Goal: Ask a question

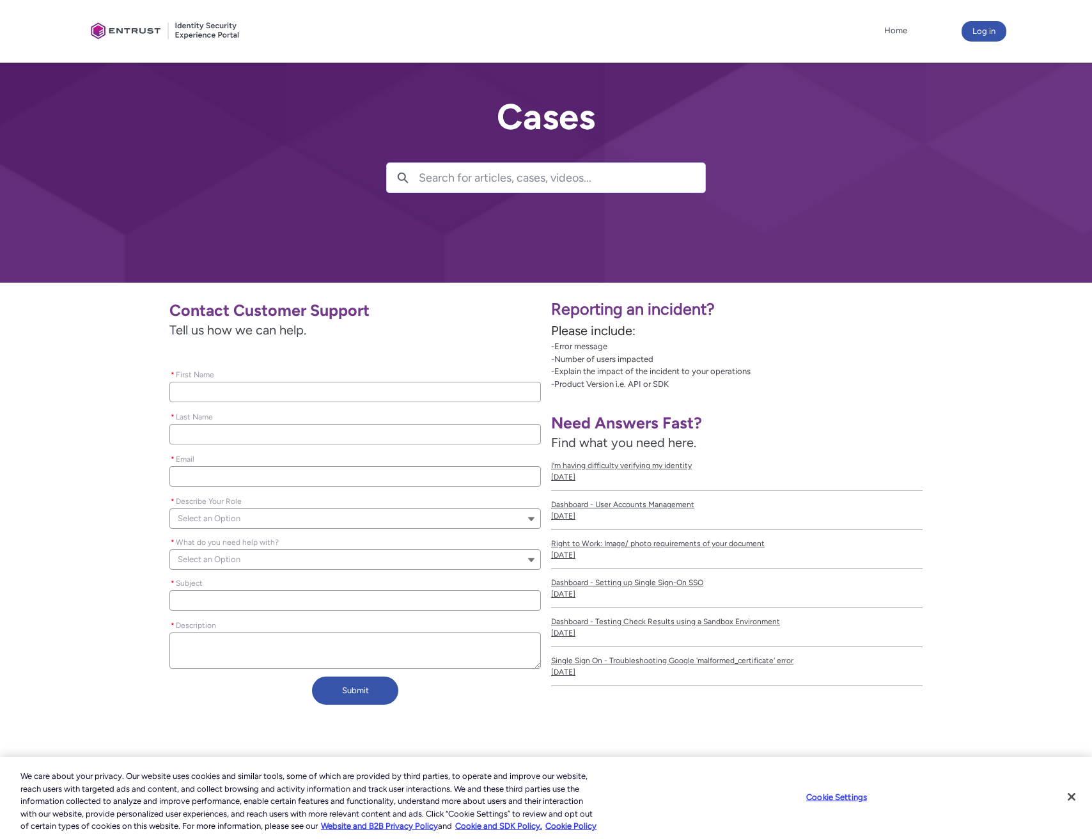
click at [248, 395] on input "* First Name" at bounding box center [354, 392] width 371 height 20
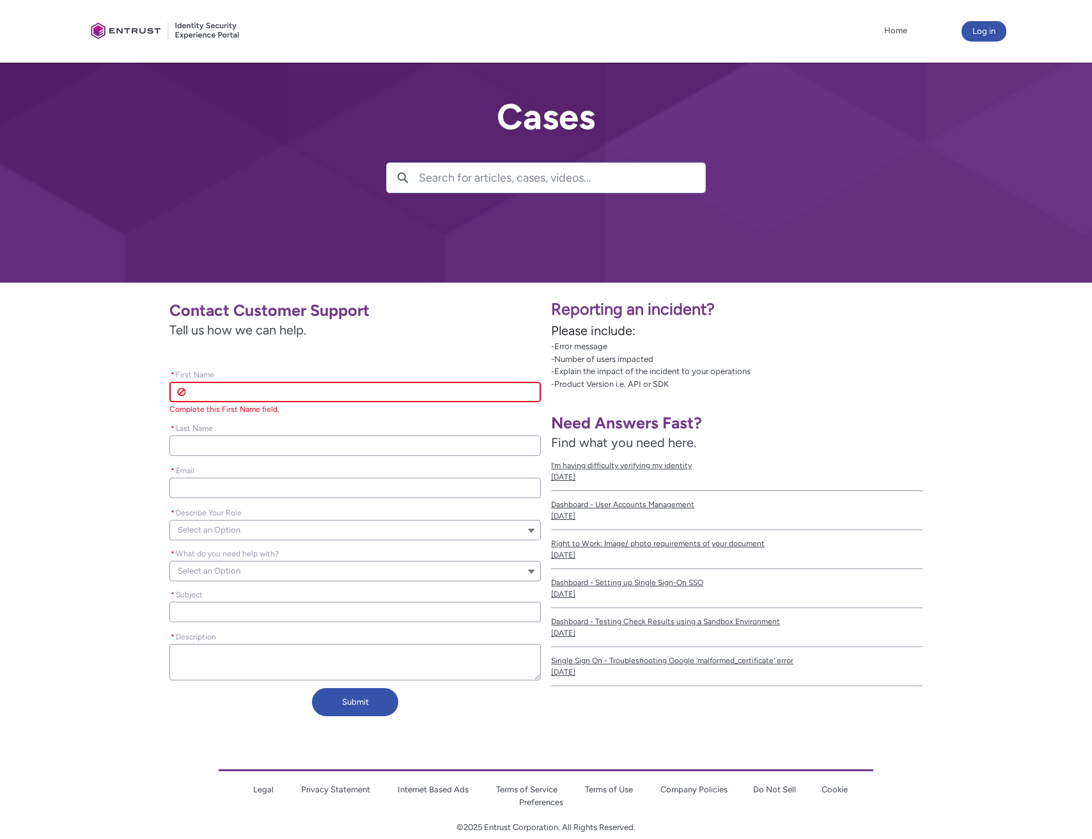
click at [248, 395] on input "* First Name" at bounding box center [354, 392] width 371 height 20
type lightning-primitive-input-simple "J"
type input "J"
type lightning-primitive-input-simple "[PERSON_NAME]"
type input "[PERSON_NAME]"
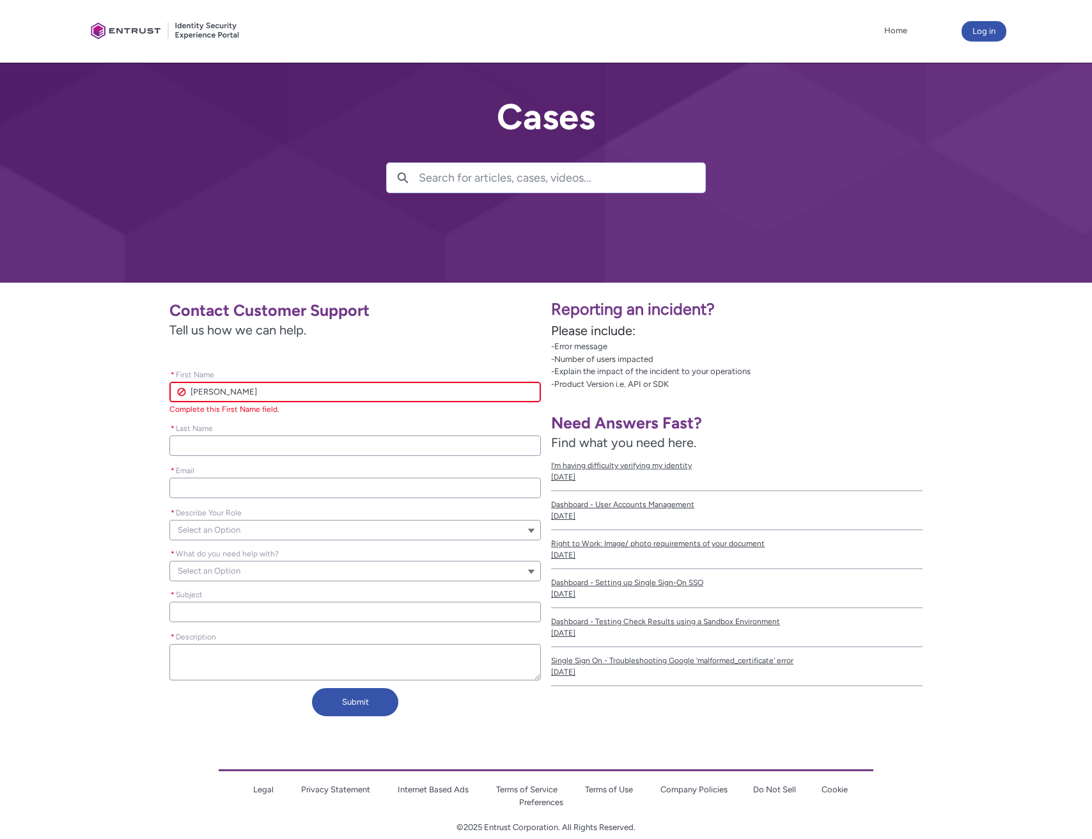
type lightning-primitive-input-simple "Jai"
type input "Jai"
type lightning-primitive-input-simple "Jair"
type input "Jair"
type lightning-primitive-input-simple "[PERSON_NAME]"
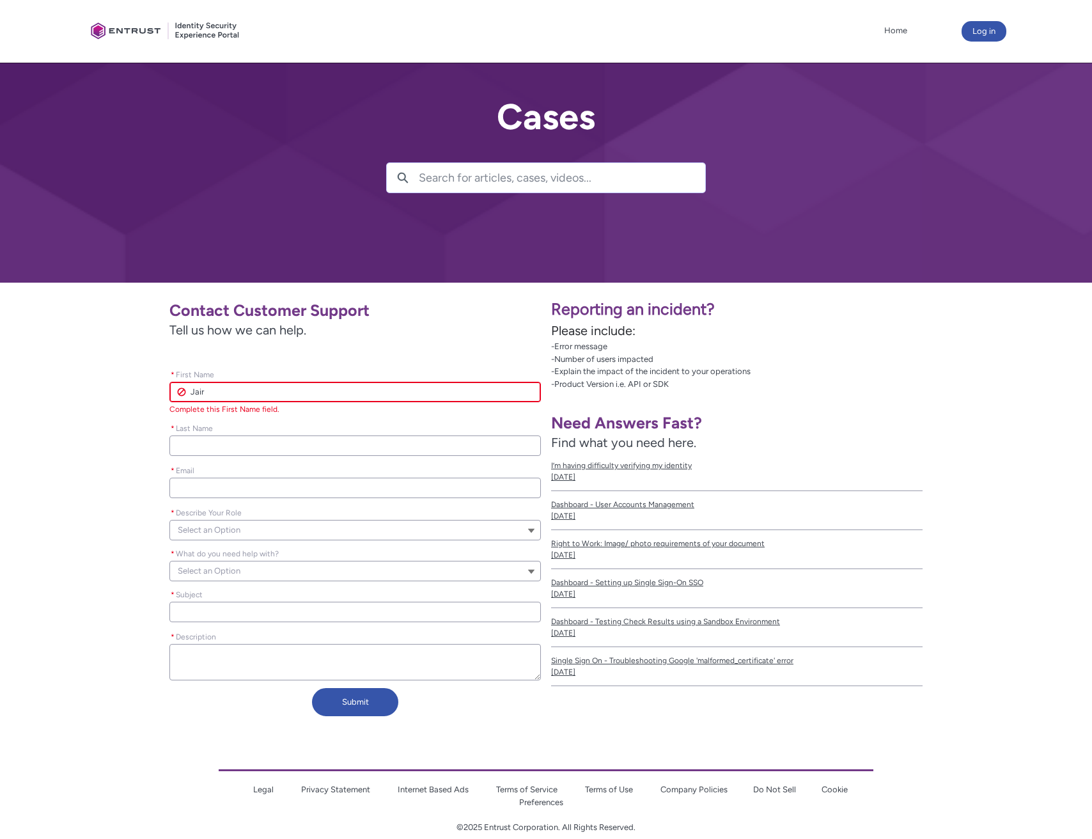
type input "[PERSON_NAME]"
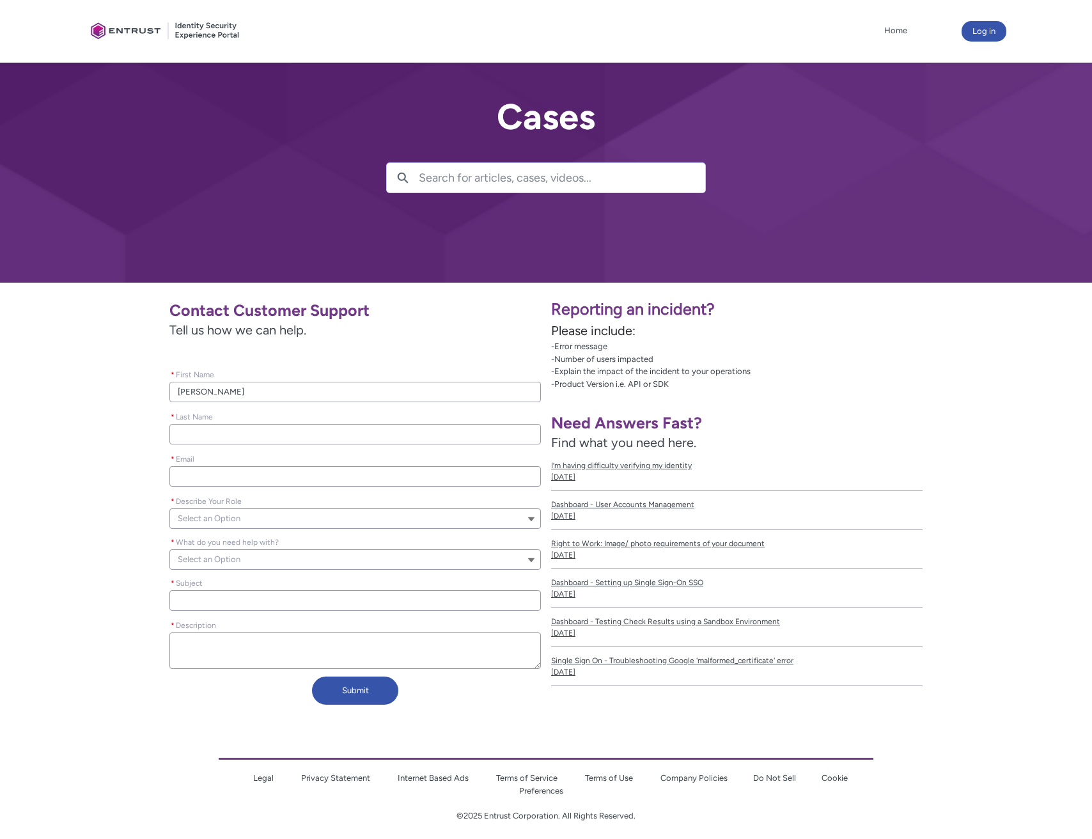
type lightning-primitive-input-simple "L"
type input "L"
type lightning-primitive-input-simple "Lo"
type input "Lo"
type lightning-primitive-input-simple "Loa"
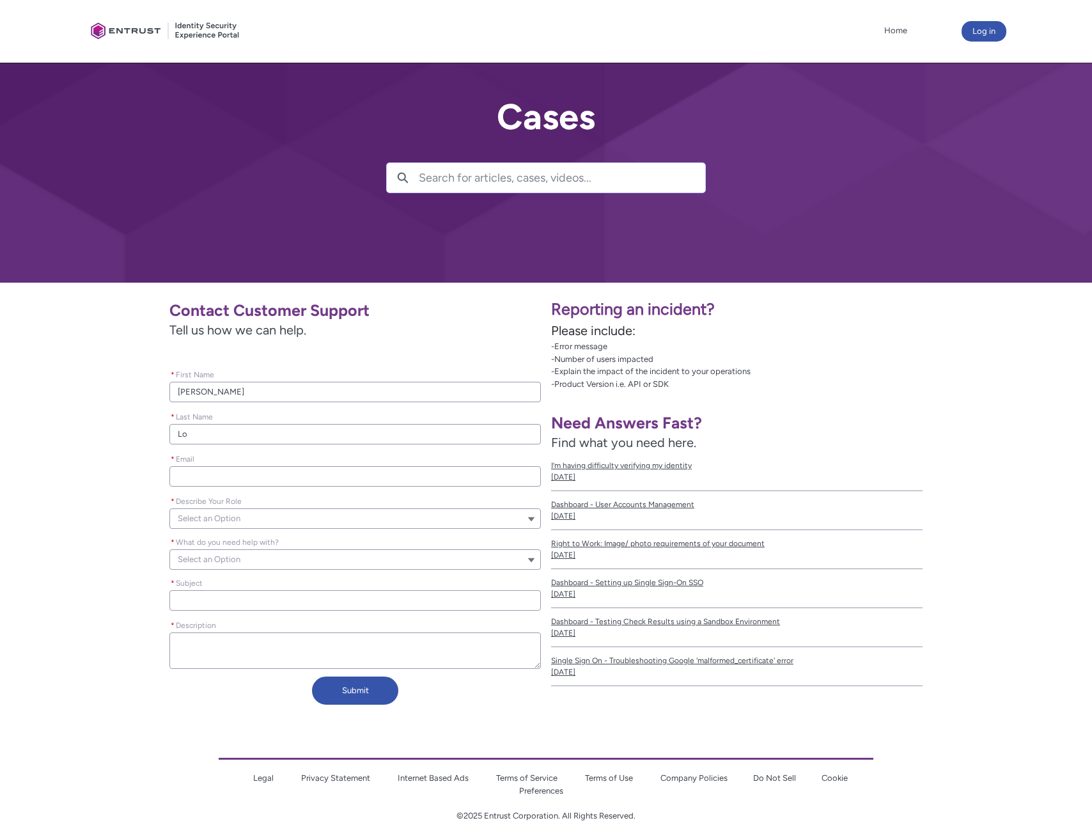
type input "Loa"
type lightning-primitive-input-simple "[PERSON_NAME]"
type input "[PERSON_NAME]"
type lightning-primitive-input-simple "Loaiz"
type input "Loaiz"
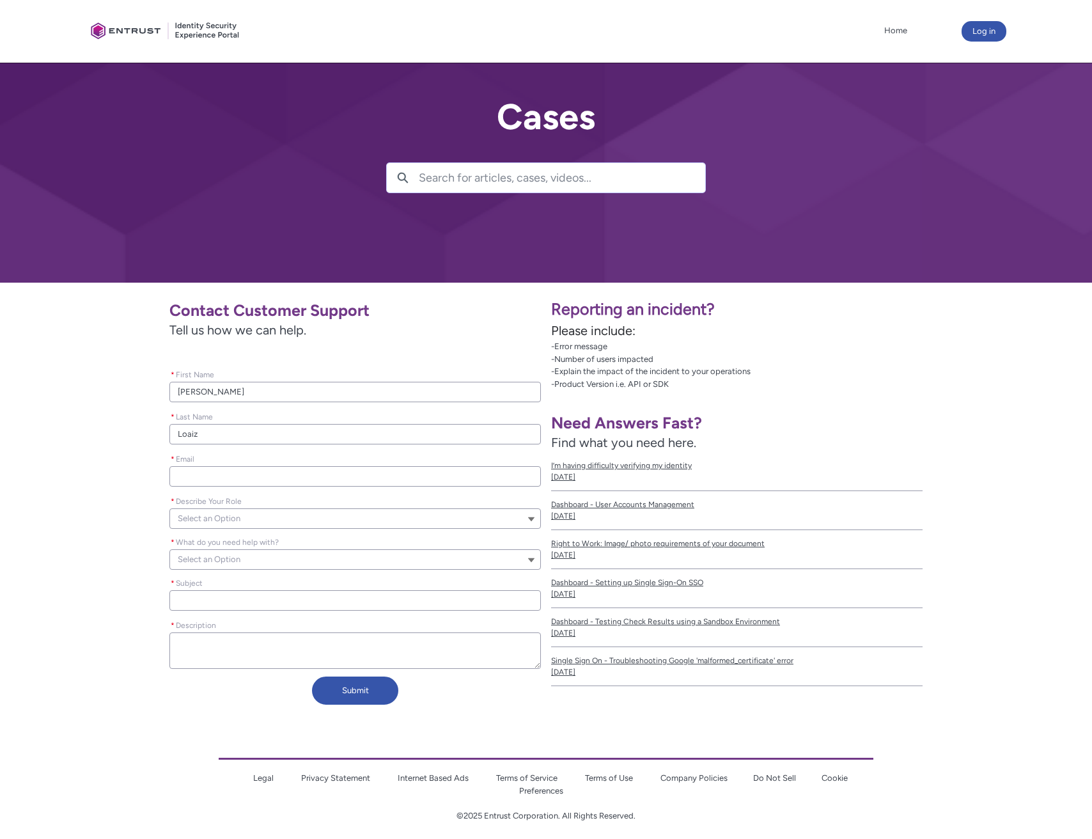
type lightning-primitive-input-simple "[PERSON_NAME]"
type input "[PERSON_NAME]"
type lightning-primitive-input-simple "j"
type input "j"
type lightning-primitive-input-simple "ja"
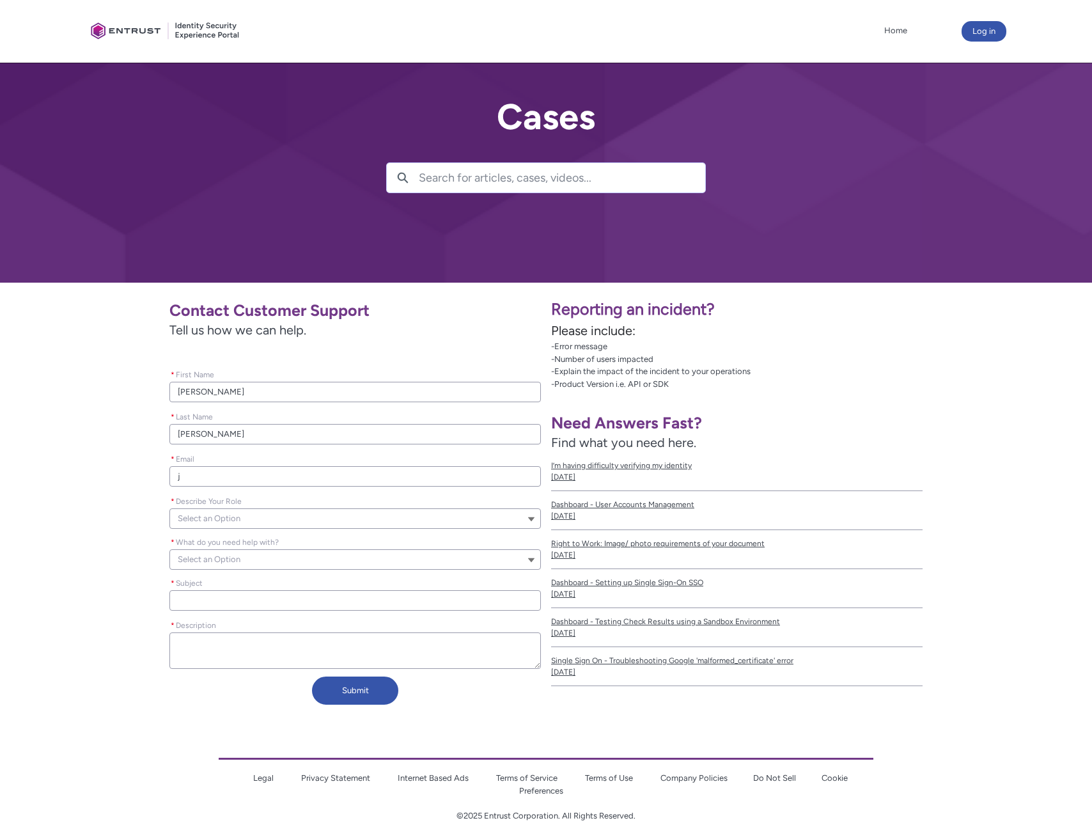
type input "ja"
type lightning-primitive-input-simple "jai"
type input "jai"
type lightning-primitive-input-simple "jair"
type input "jair"
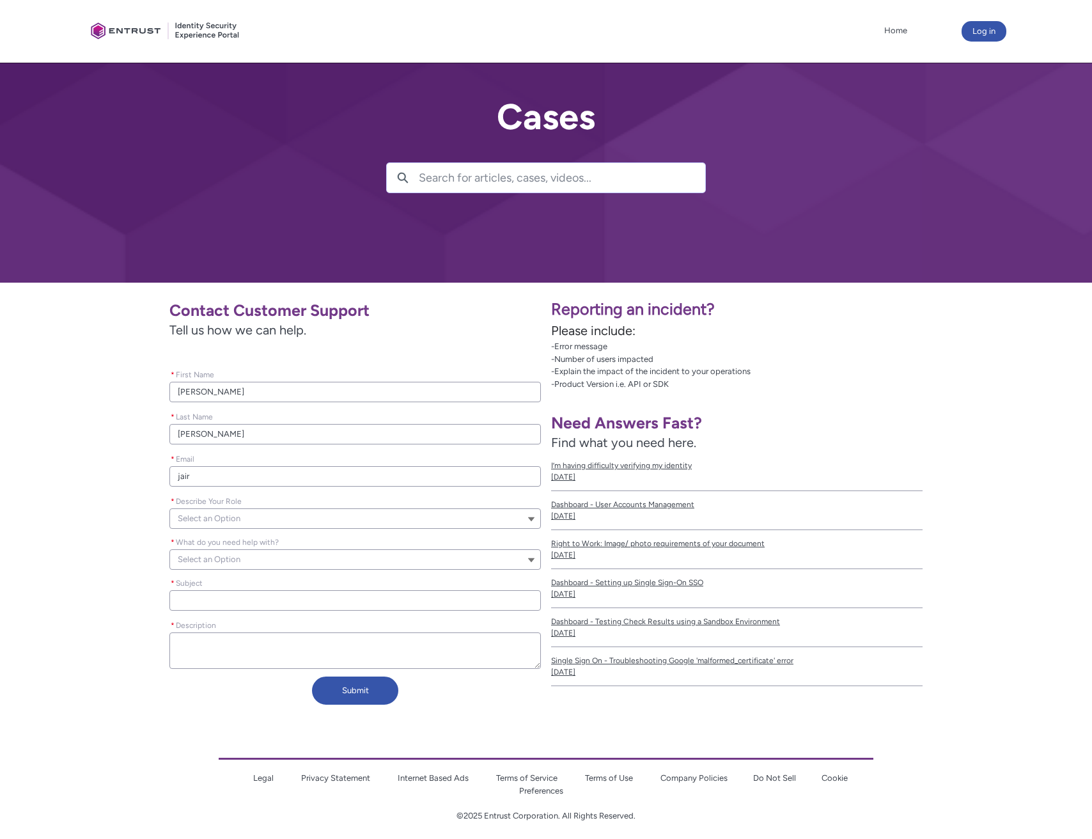
type lightning-primitive-input-simple "[PERSON_NAME]"
type input "[PERSON_NAME]"
type lightning-primitive-input-simple "[PERSON_NAME]."
type input "[PERSON_NAME]."
type lightning-primitive-input-simple "[PERSON_NAME].l"
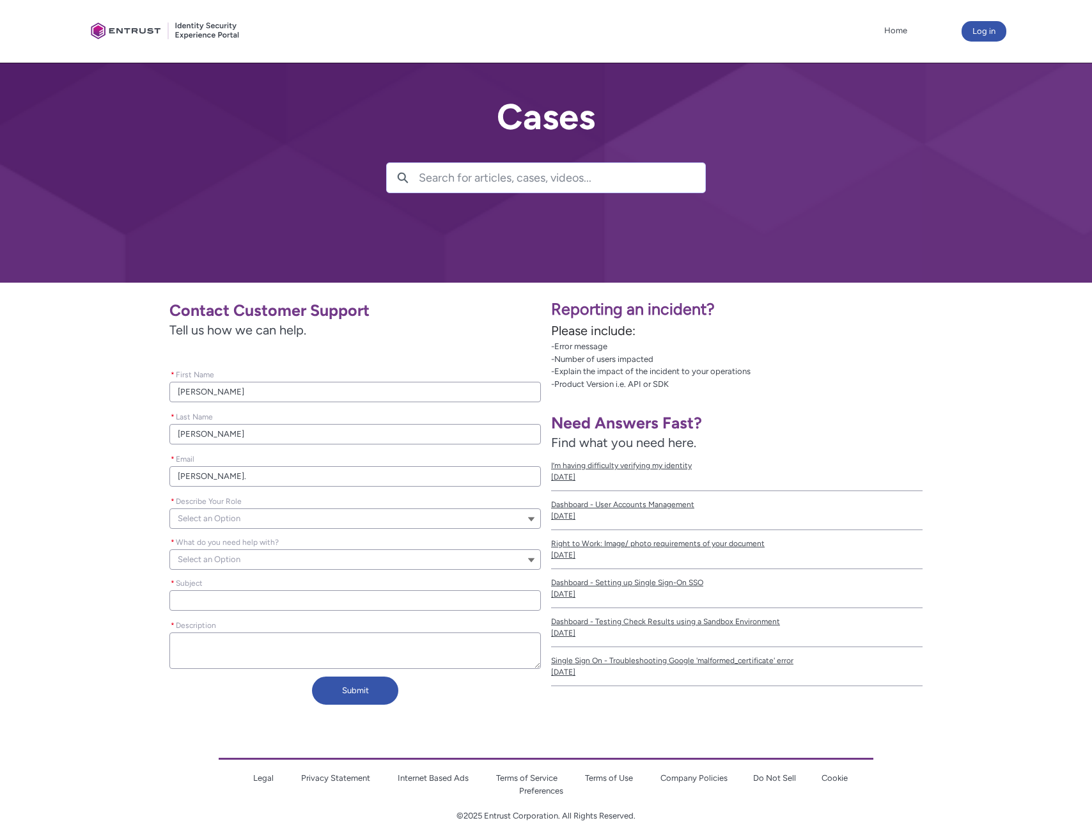
type input "[PERSON_NAME].l"
type lightning-primitive-input-simple "[PERSON_NAME].lo"
type input "[PERSON_NAME].lo"
type lightning-primitive-input-simple "[PERSON_NAME].loa"
type input "[PERSON_NAME].loa"
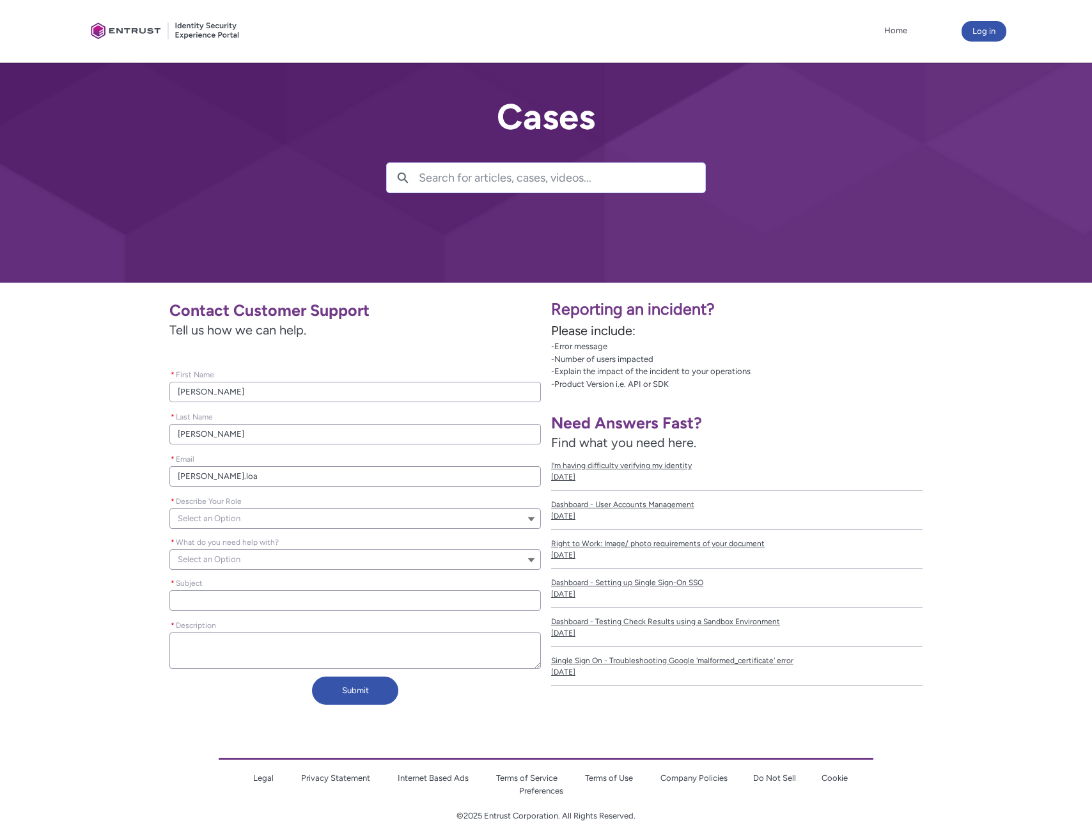
type lightning-primitive-input-simple "[PERSON_NAME].[PERSON_NAME]"
type input "[PERSON_NAME].[PERSON_NAME]"
type lightning-primitive-input-simple "[PERSON_NAME].loaiz"
type input "[PERSON_NAME].loaiz"
type lightning-primitive-input-simple "[PERSON_NAME].[PERSON_NAME]"
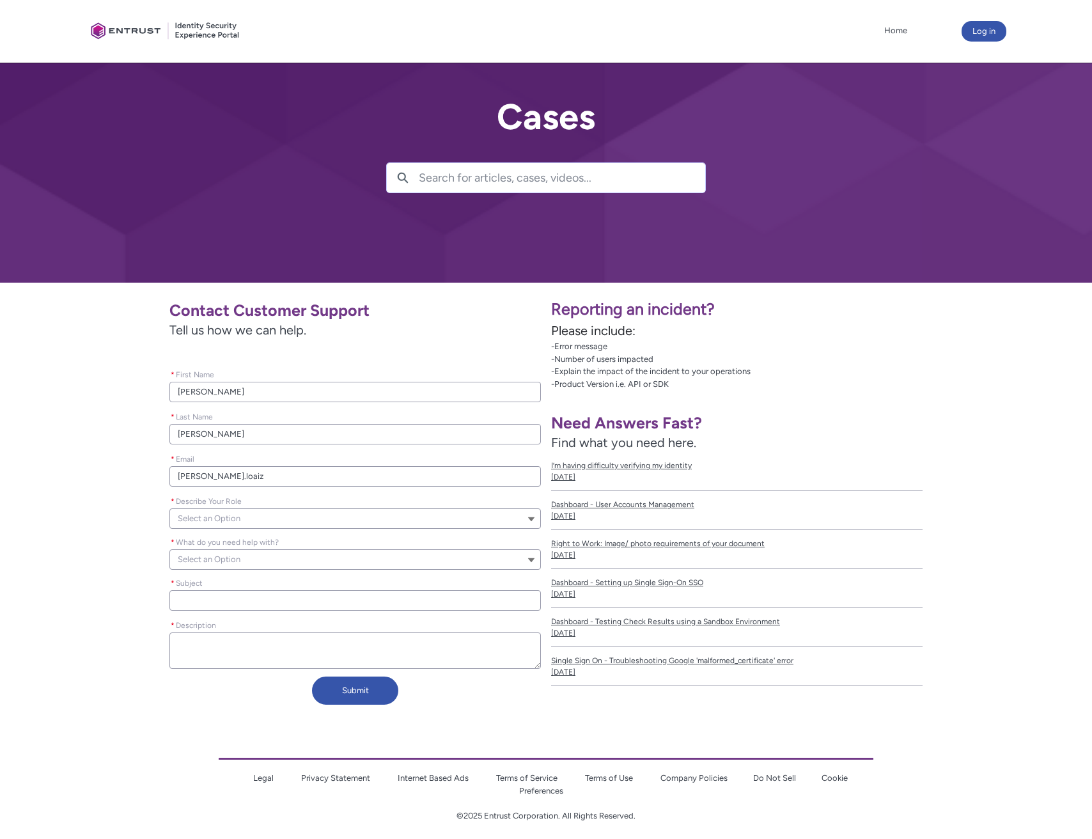
type input "[PERSON_NAME].[PERSON_NAME]"
type lightning-primitive-input-simple "[PERSON_NAME].[PERSON_NAME]@"
type input "[PERSON_NAME].[PERSON_NAME]@"
type lightning-primitive-input-simple "[PERSON_NAME].[PERSON_NAME]@s"
type input "[PERSON_NAME].[PERSON_NAME]@s"
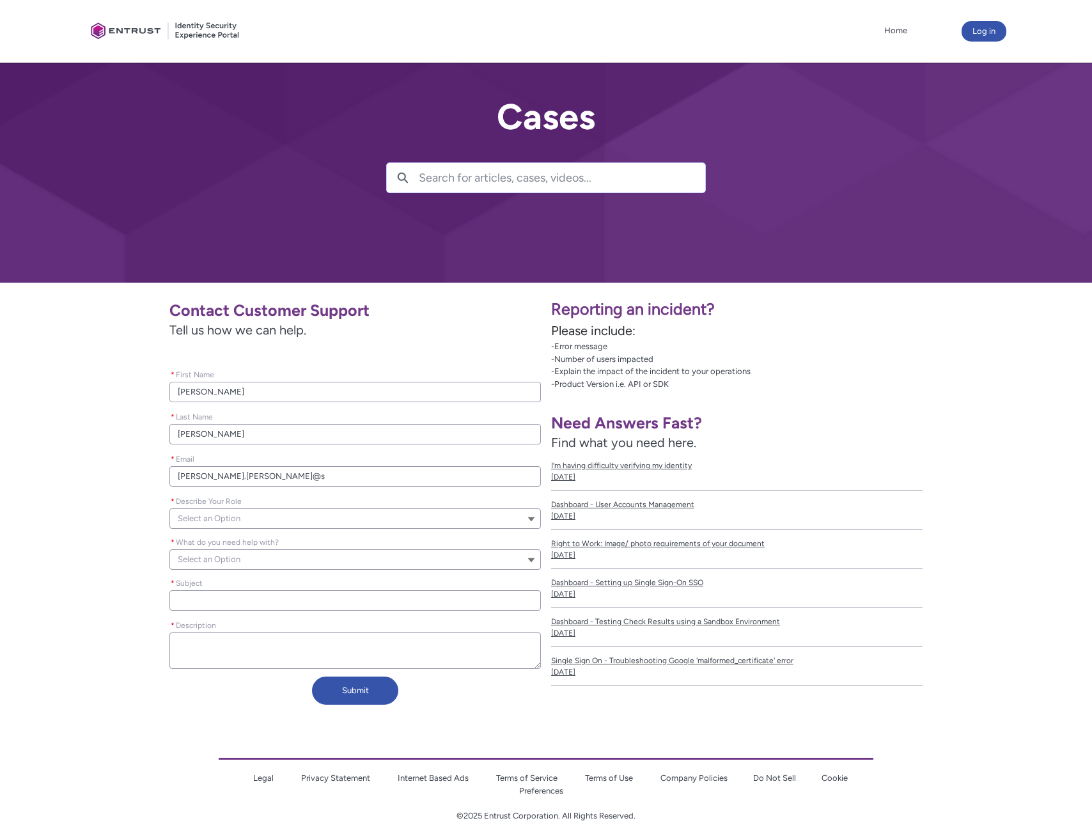
type lightning-primitive-input-simple "[PERSON_NAME].[PERSON_NAME]@si"
type input "[PERSON_NAME].[PERSON_NAME]@si"
type lightning-primitive-input-simple "[PERSON_NAME].[PERSON_NAME]@sir"
type input "[PERSON_NAME].[PERSON_NAME]@sir"
type lightning-primitive-input-simple "[PERSON_NAME].[PERSON_NAME]@siri"
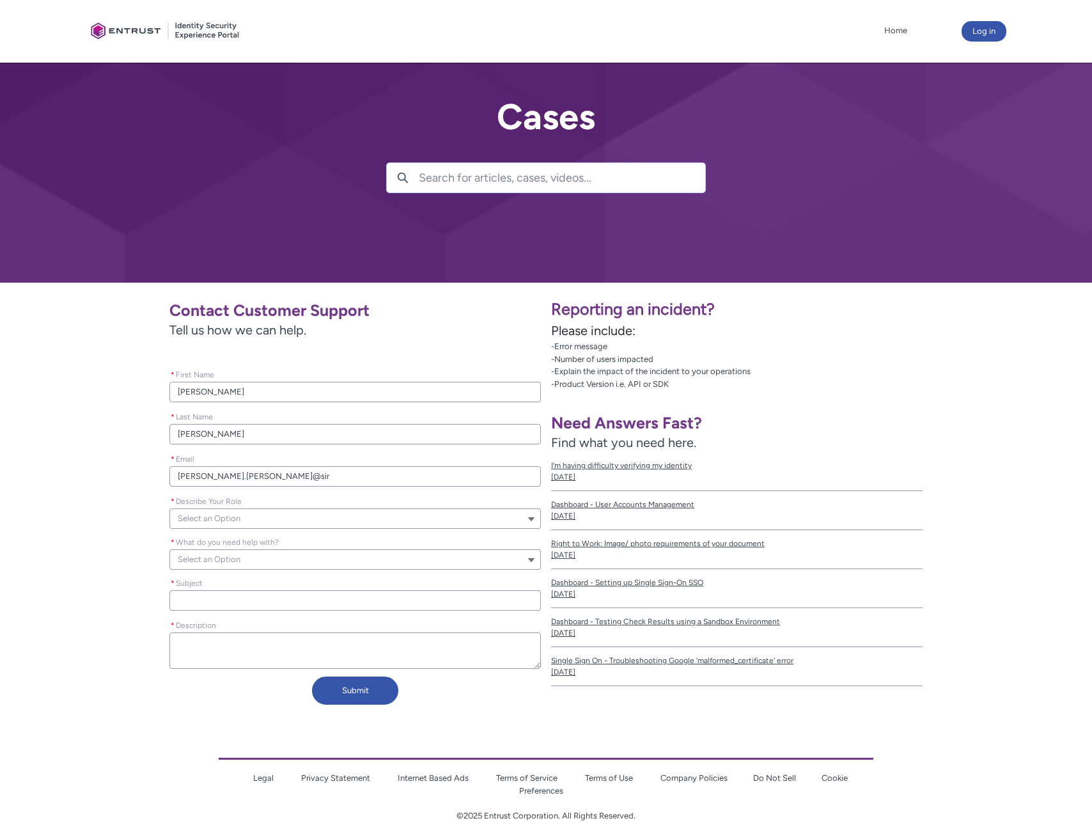
type input "[PERSON_NAME].[PERSON_NAME]@siri"
type lightning-primitive-input-simple "[PERSON_NAME].[PERSON_NAME]@siriu"
type input "[PERSON_NAME].[PERSON_NAME]@siriu"
type lightning-primitive-input-simple "[PERSON_NAME].[PERSON_NAME]@sirius"
type input "[PERSON_NAME].[PERSON_NAME]@sirius"
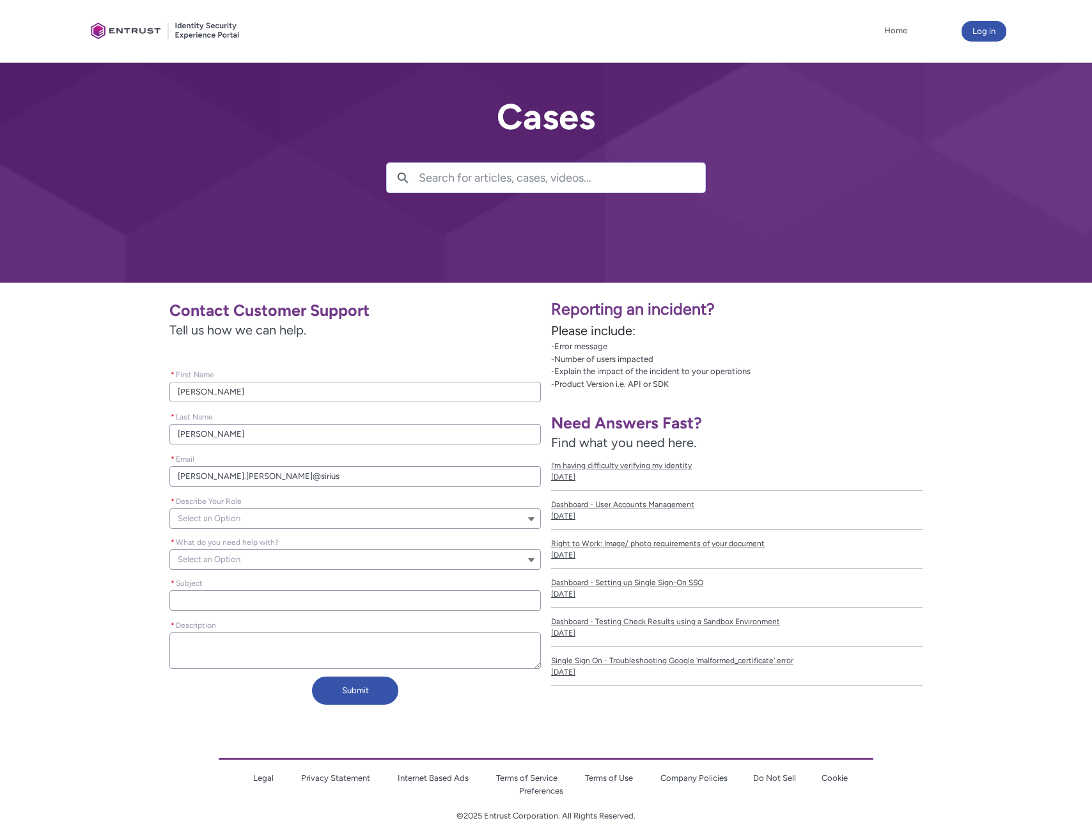
type lightning-primitive-input-simple "[PERSON_NAME].[PERSON_NAME]@siriusx"
type input "[PERSON_NAME].[PERSON_NAME]@siriusx"
type lightning-primitive-input-simple "[PERSON_NAME].[PERSON_NAME]@siriusxm"
type input "[PERSON_NAME].[PERSON_NAME]@siriusxm"
type lightning-primitive-input-simple "[PERSON_NAME].[PERSON_NAME]@siriusxm."
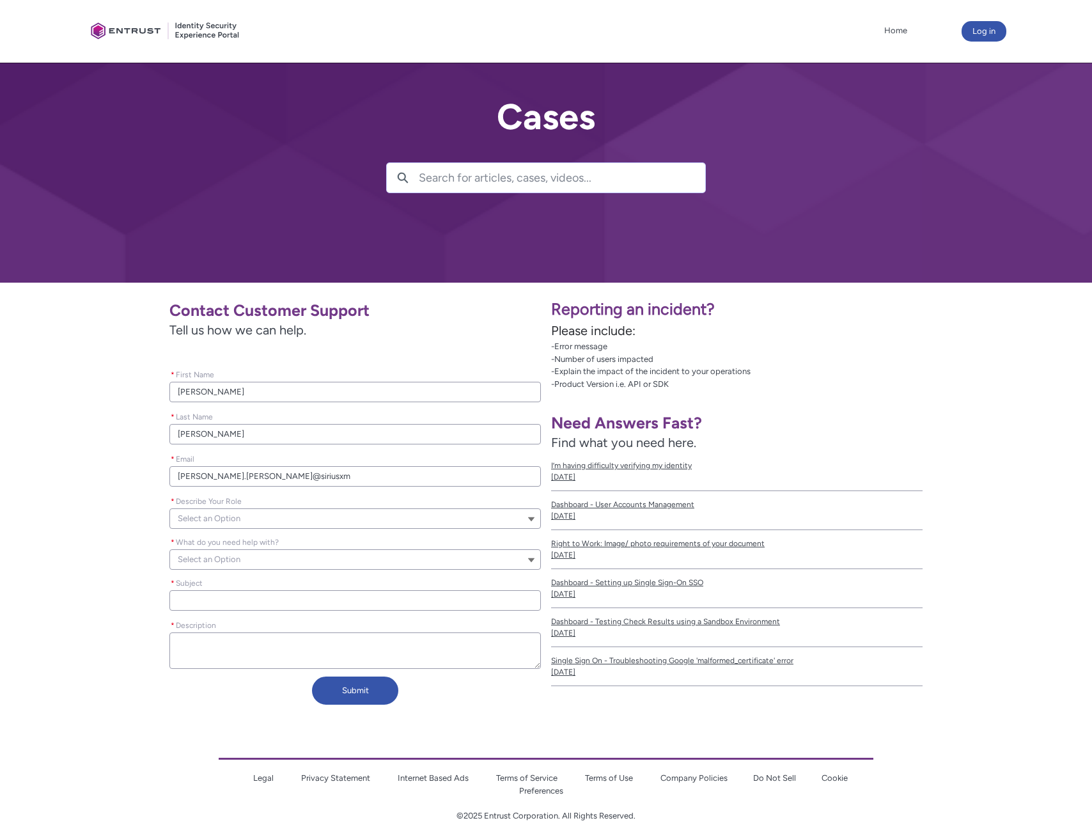
type input "[PERSON_NAME].[PERSON_NAME]@siriusxm."
type lightning-primitive-input-simple "[PERSON_NAME].[PERSON_NAME]@siriusxm.c"
type input "[PERSON_NAME].[PERSON_NAME]@siriusxm.c"
type lightning-primitive-input-simple "[PERSON_NAME][EMAIL_ADDRESS][PERSON_NAME][DOMAIN_NAME]"
type input "[PERSON_NAME][EMAIL_ADDRESS][PERSON_NAME][DOMAIN_NAME]"
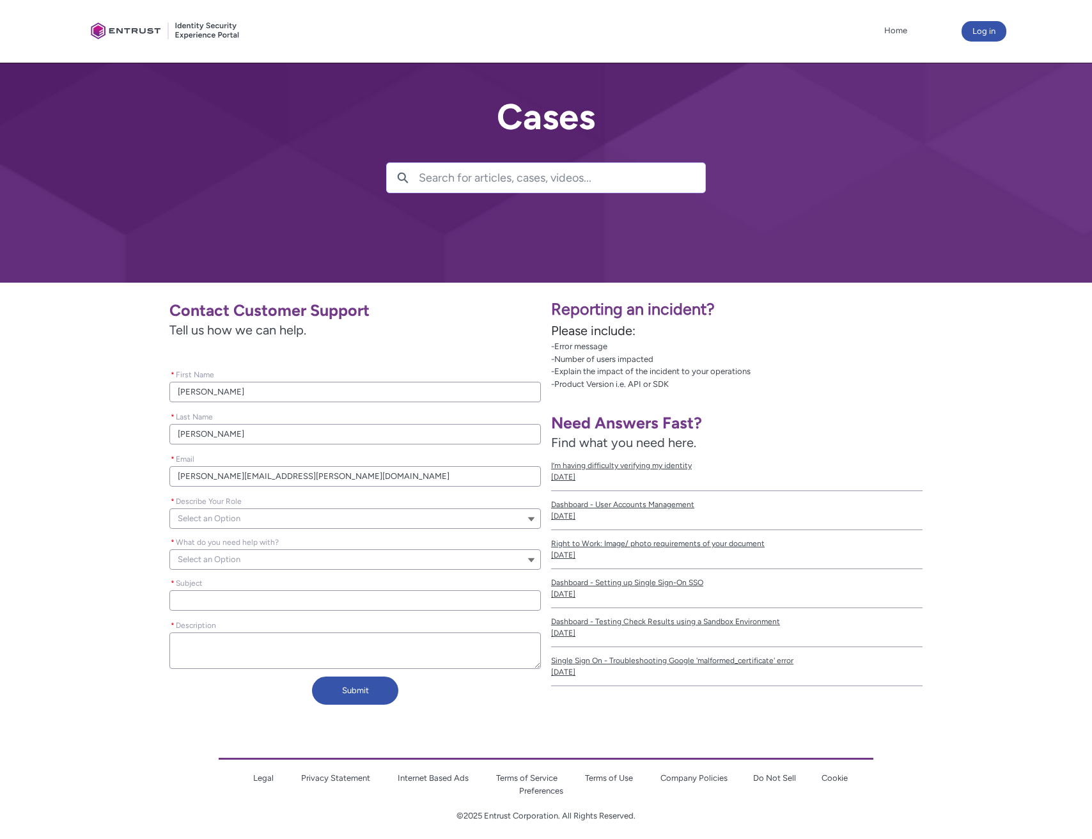
type lightning-primitive-input-simple "[PERSON_NAME][EMAIL_ADDRESS][PERSON_NAME][DOMAIN_NAME]"
type input "[PERSON_NAME][EMAIL_ADDRESS][PERSON_NAME][DOMAIN_NAME]"
click at [242, 523] on button "Select an Option" at bounding box center [354, 518] width 371 height 20
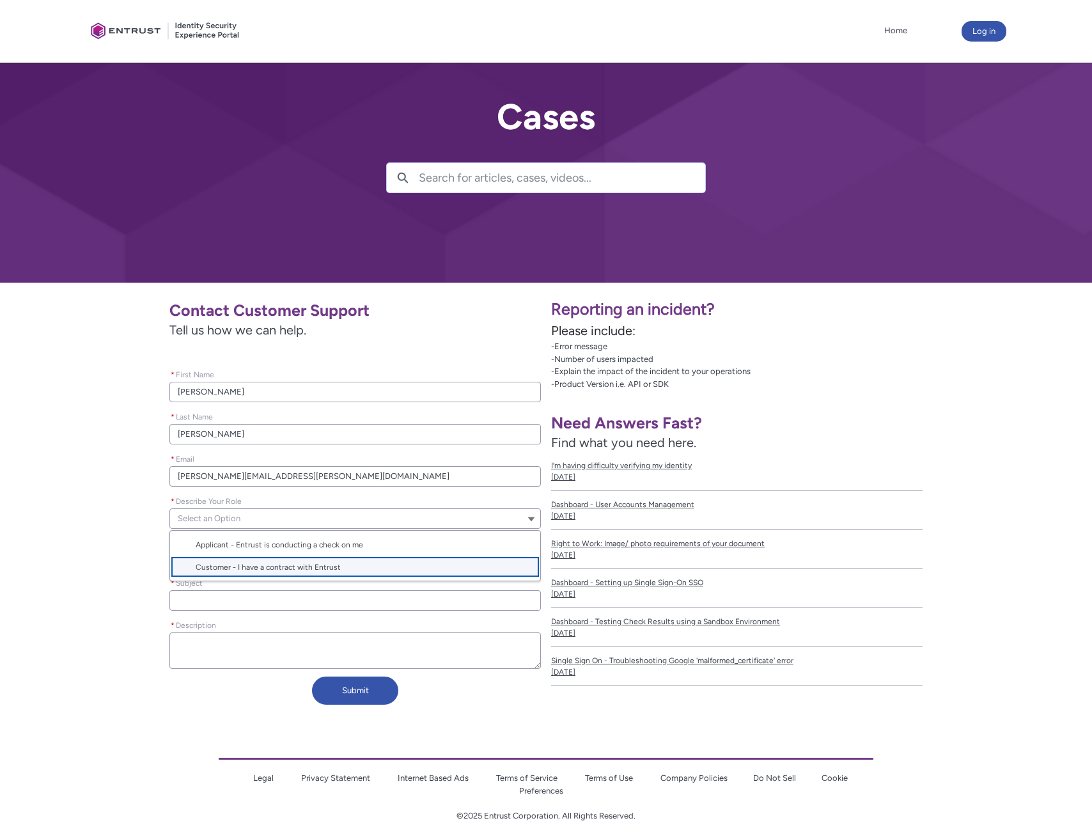
click at [263, 564] on span "Customer - I have a contract with Entrust" at bounding box center [268, 567] width 145 height 12
type lightning-combobox "Customer"
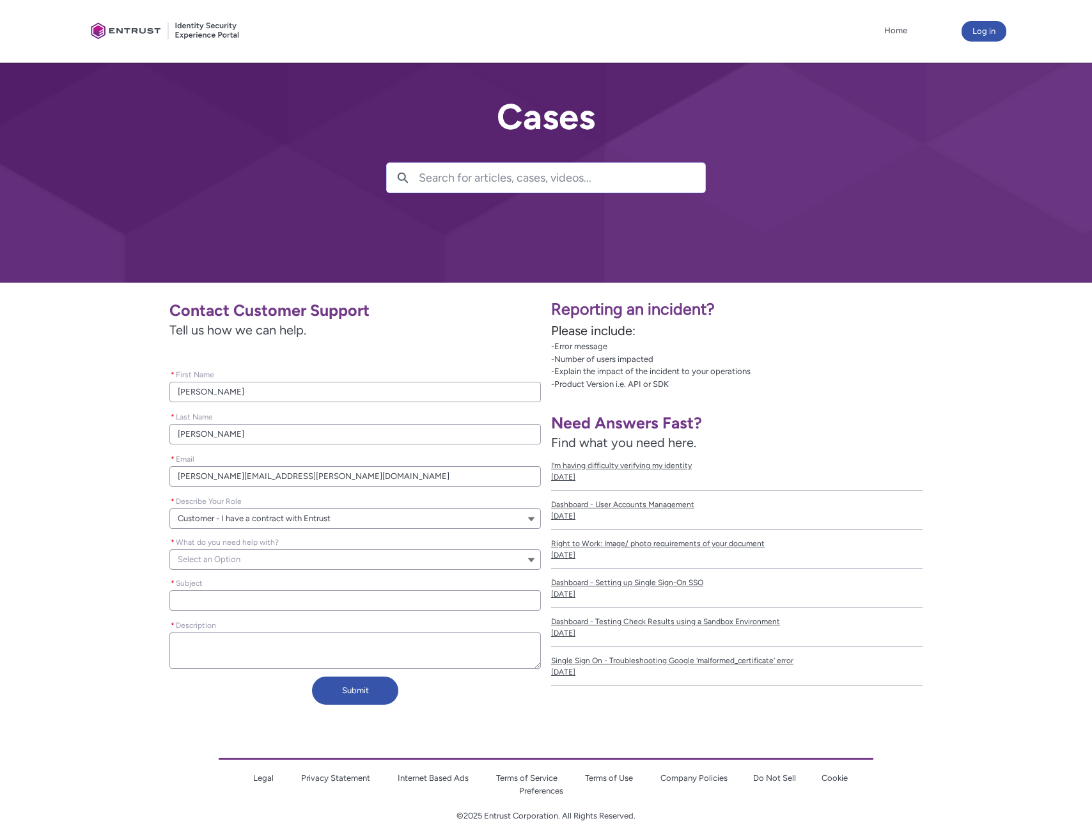
click at [263, 564] on button "Select an Option" at bounding box center [354, 559] width 371 height 20
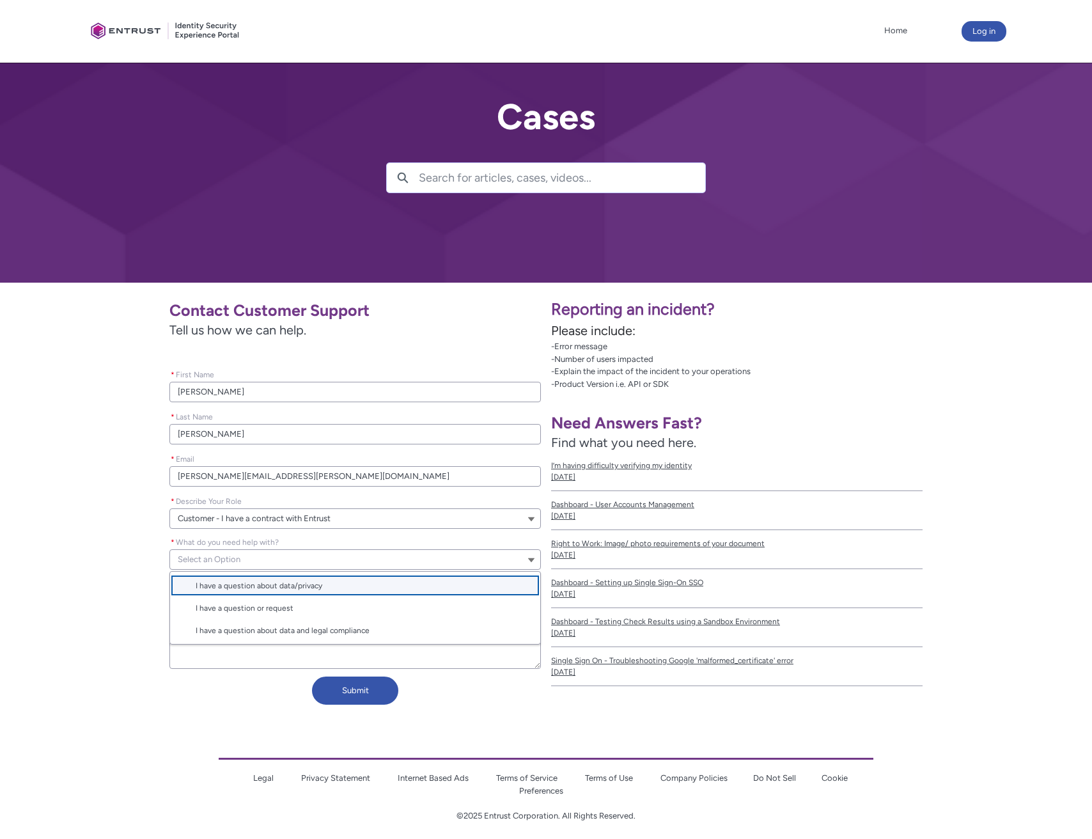
scroll to position [8, 0]
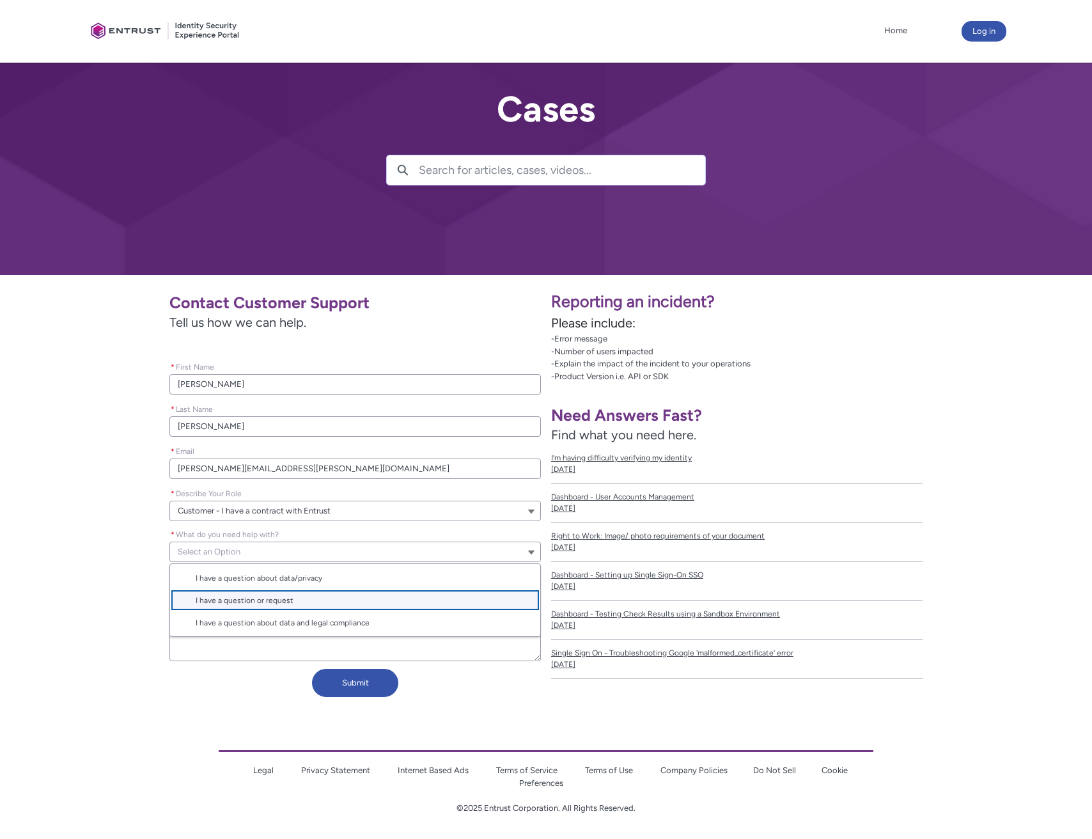
click at [262, 602] on span "I have a question or request" at bounding box center [245, 600] width 98 height 12
type lightning-combobox "I have a question or request"
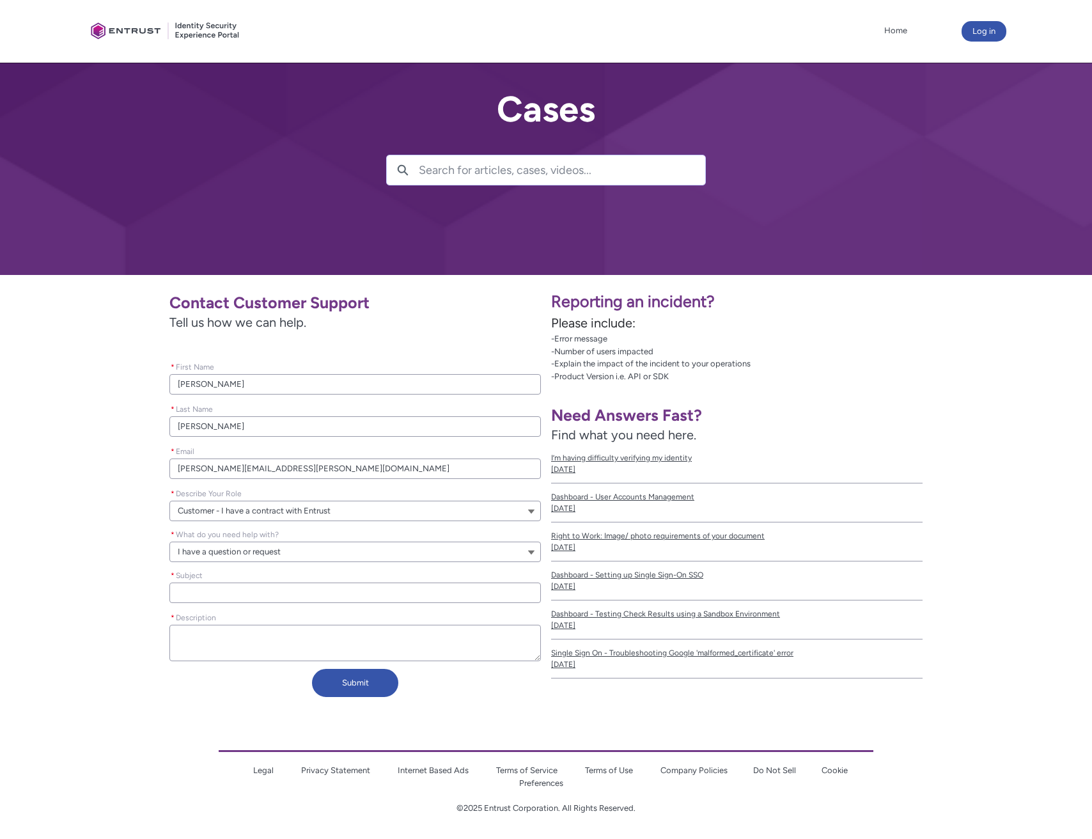
click at [262, 602] on input "* Subject" at bounding box center [354, 592] width 371 height 20
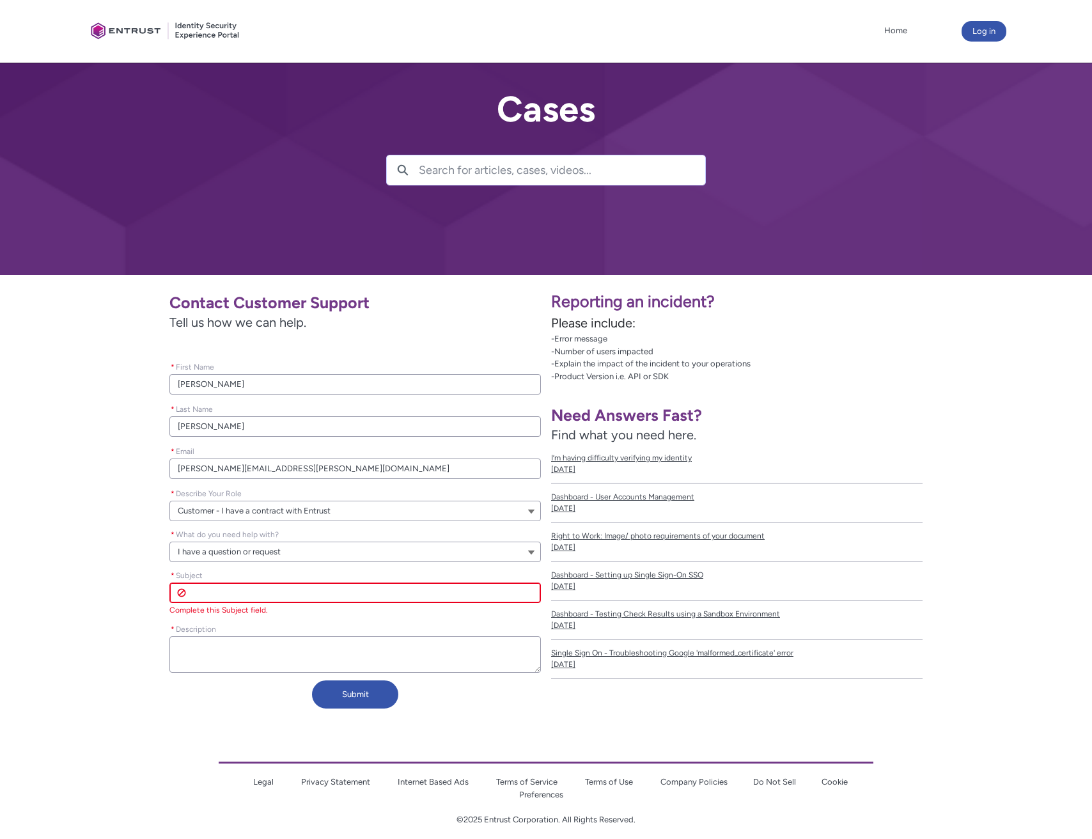
paste input "Entrust nShield 5s HSM"
type lightning-primitive-input-simple "Entrust nShield 5s HSM"
type input "Entrust nShield 5s HSM"
type lightning-primitive-input-simple "Entrust nShield 5s HSM"
type input "Entrust nShield 5s HSM"
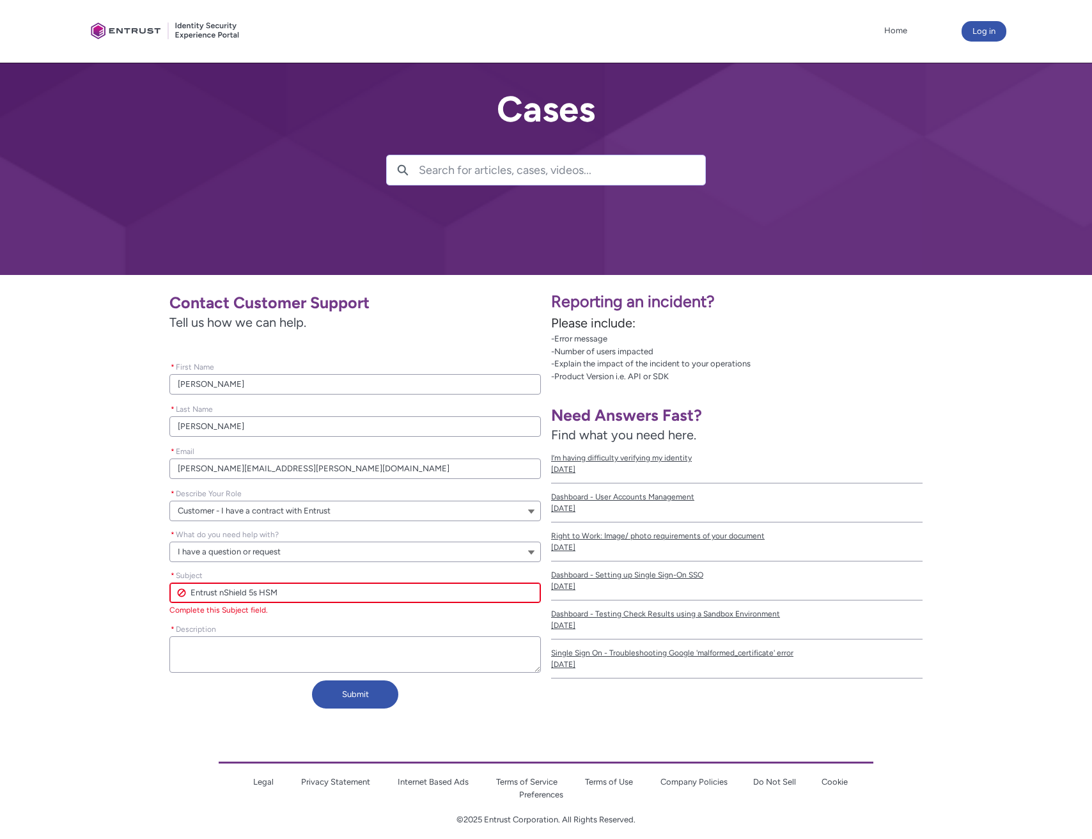
type lightning-primitive-input-simple "Entrust nShield 5s HSM S"
type input "Entrust nShield 5s HSM S"
type lightning-primitive-input-simple "Entrust nShield 5s HSM So"
type input "Entrust nShield 5s HSM So"
type lightning-primitive-input-simple "Entrust nShield 5s HSM Sof"
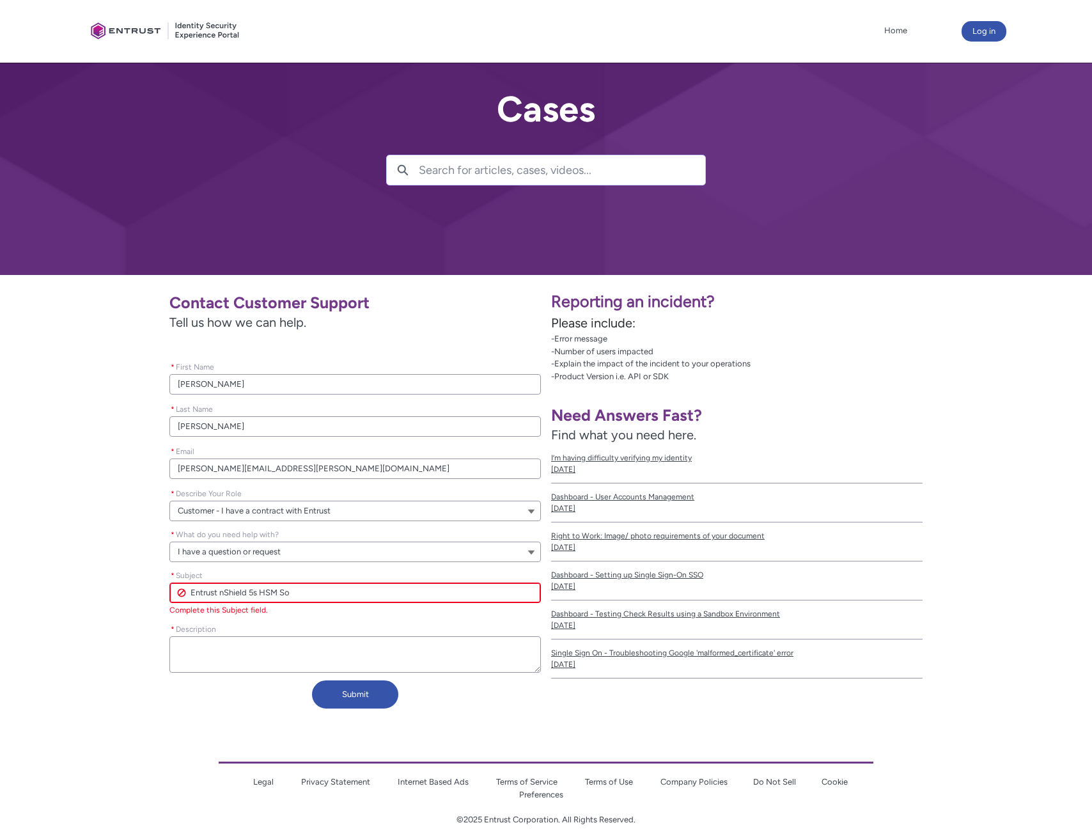
type input "Entrust nShield 5s HSM Sof"
type lightning-primitive-input-simple "Entrust nShield 5s HSM Soft"
type input "Entrust nShield 5s HSM Soft"
type lightning-primitive-input-simple "Entrust nShield 5s HSM Softw"
type input "Entrust nShield 5s HSM Softw"
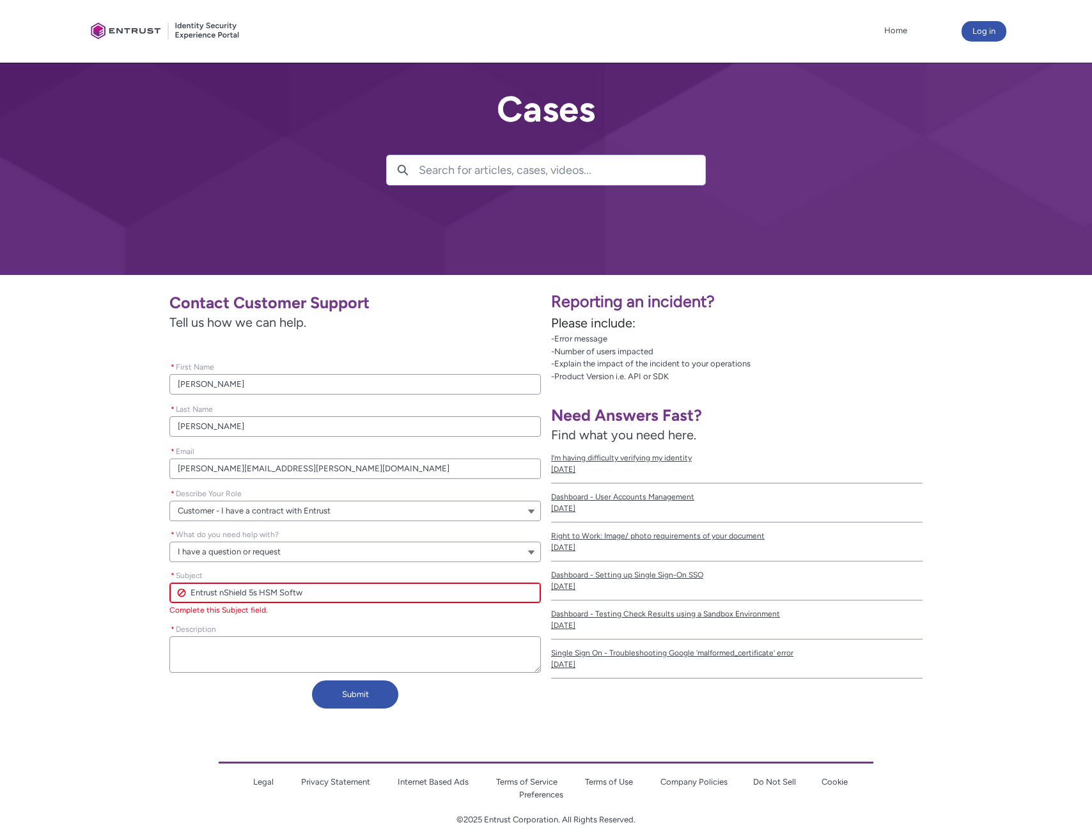
type lightning-primitive-input-simple "Entrust nShield 5s HSM Softwa"
type input "Entrust nShield 5s HSM Softwa"
type lightning-primitive-input-simple "Entrust nShield 5s HSM Softwar"
type input "Entrust nShield 5s HSM Softwar"
type lightning-primitive-input-simple "Entrust nShield 5s HSM Software"
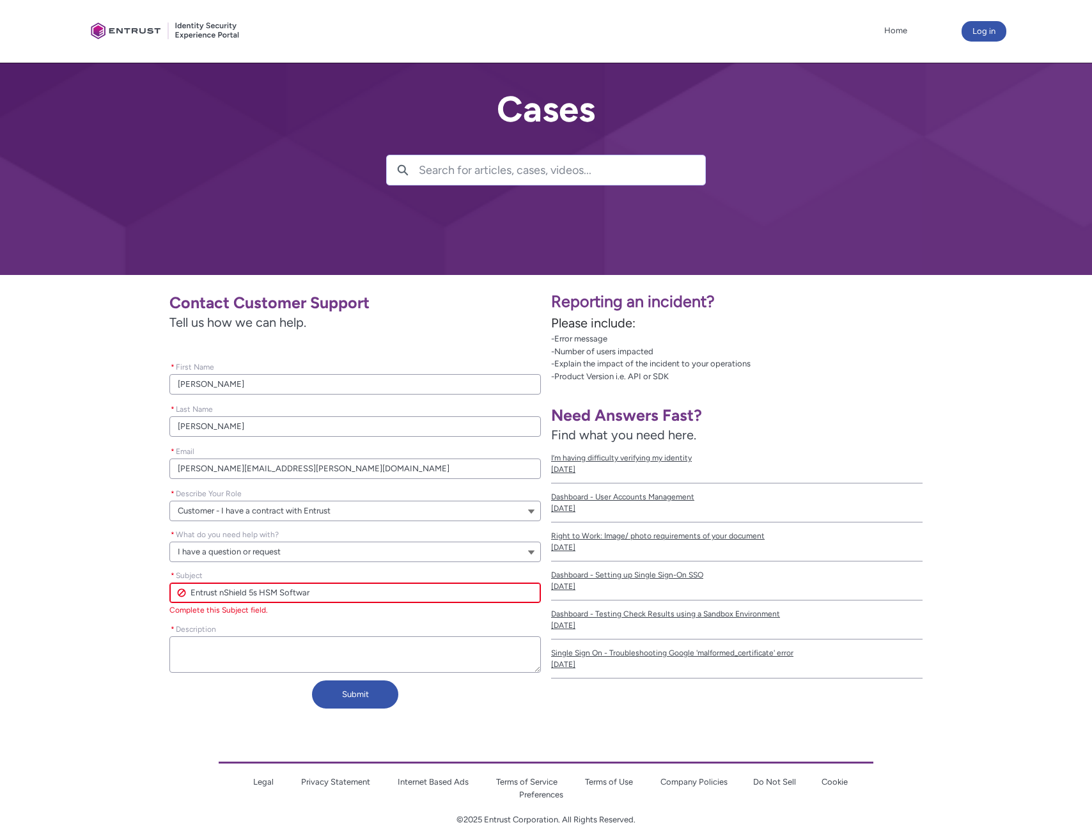
type input "Entrust nShield 5s HSM Software"
click at [279, 663] on div "* Description" at bounding box center [354, 646] width 371 height 57
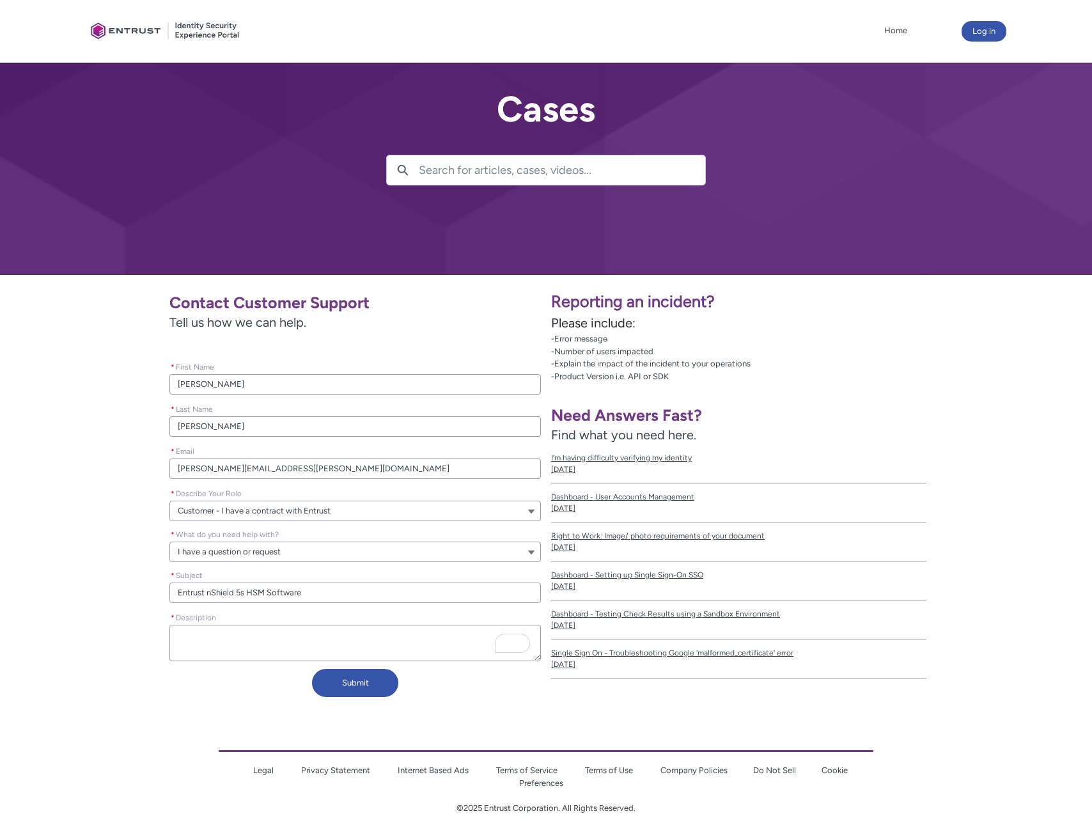
type lightning-textarea "H"
type textarea "H"
type lightning-textarea "Hi"
type textarea "Hi"
type lightning-textarea "Hi"
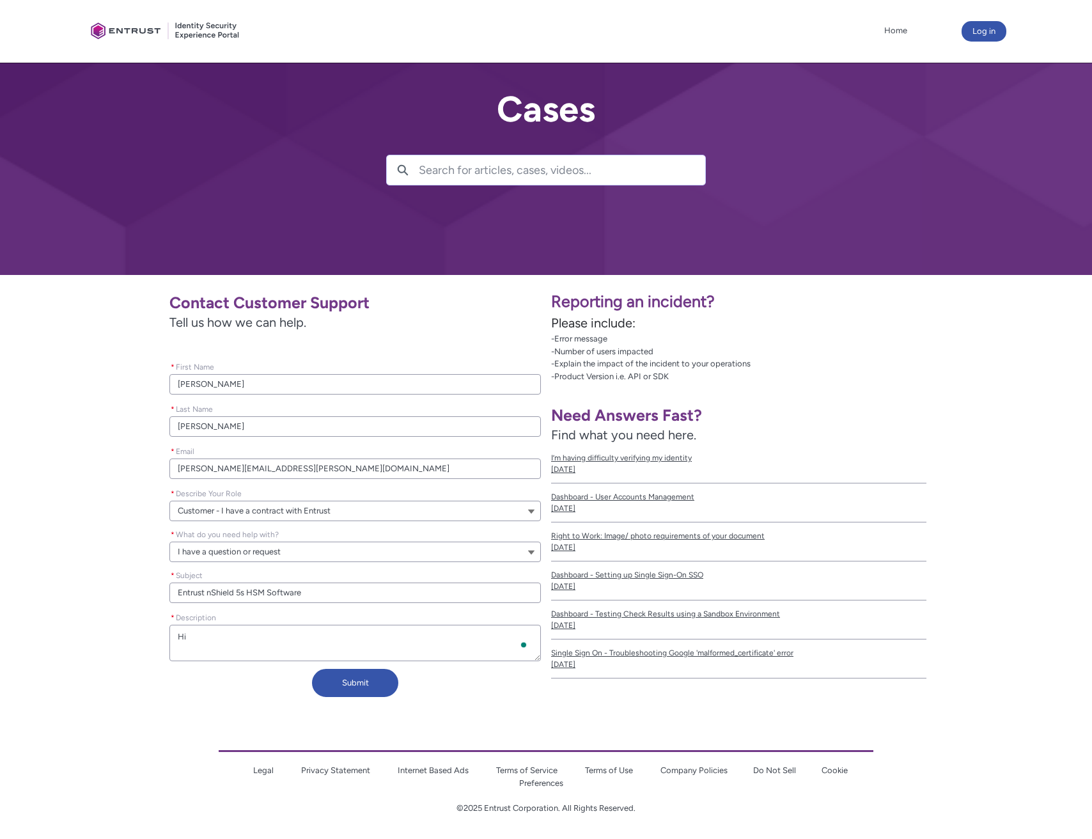
type textarea "Hi"
type lightning-textarea "Hi S"
type textarea "Hi S"
type lightning-textarea "Hi [PERSON_NAME]"
type textarea "Hi [PERSON_NAME]"
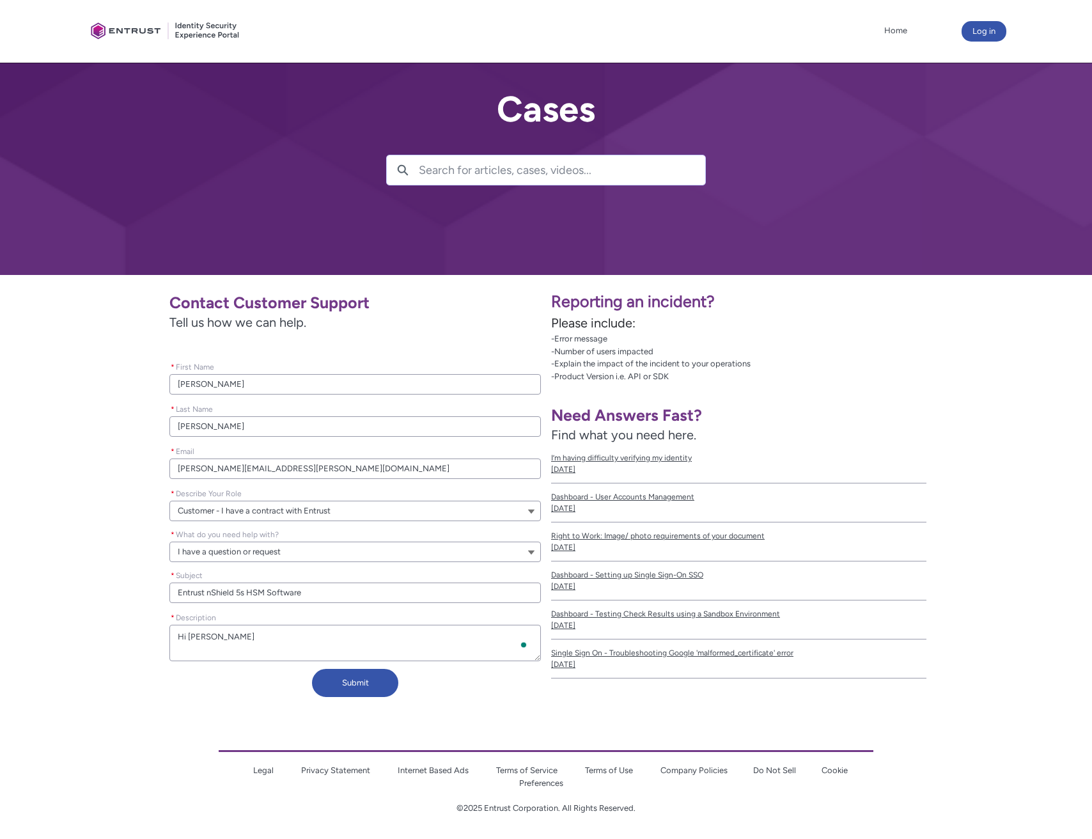
type lightning-textarea "Hi Sup"
type textarea "Hi Sup"
type lightning-textarea "Hi Supp"
type textarea "Hi Supp"
type lightning-textarea "Hi [PERSON_NAME]"
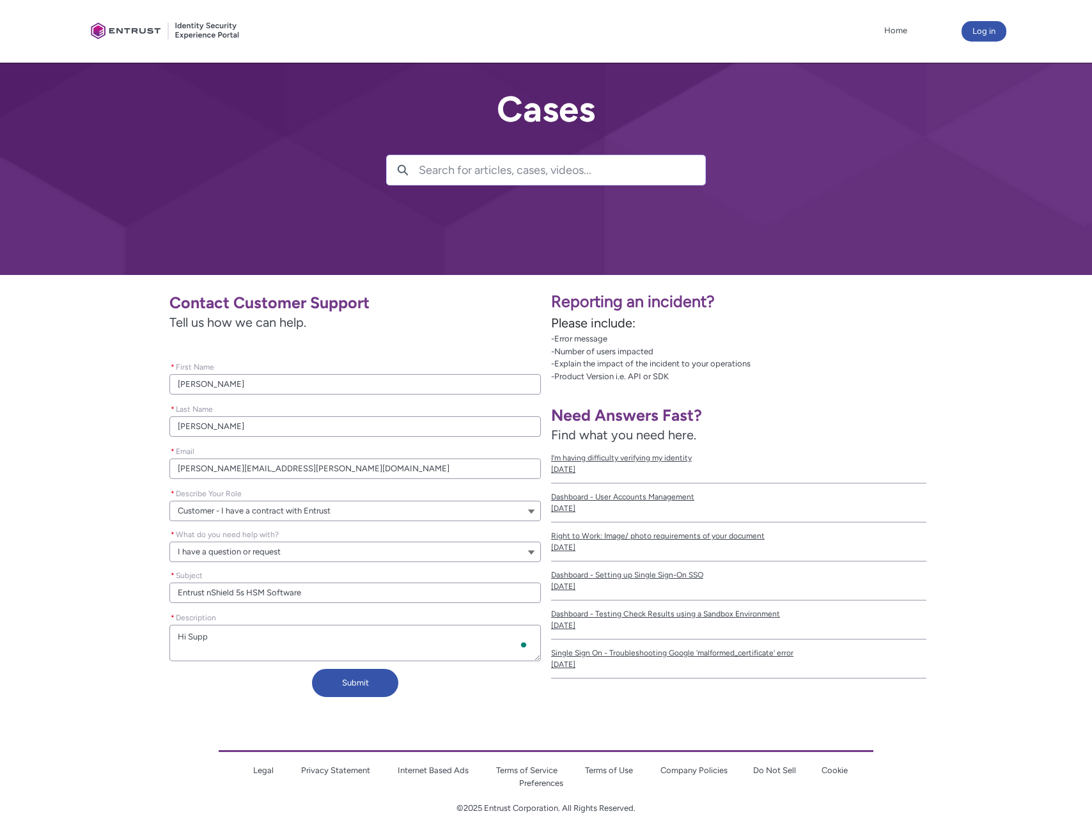
type textarea "Hi [PERSON_NAME]"
type lightning-textarea "Hi Suppor"
type textarea "Hi Suppor"
type lightning-textarea "Hi Support"
type textarea "Hi Support"
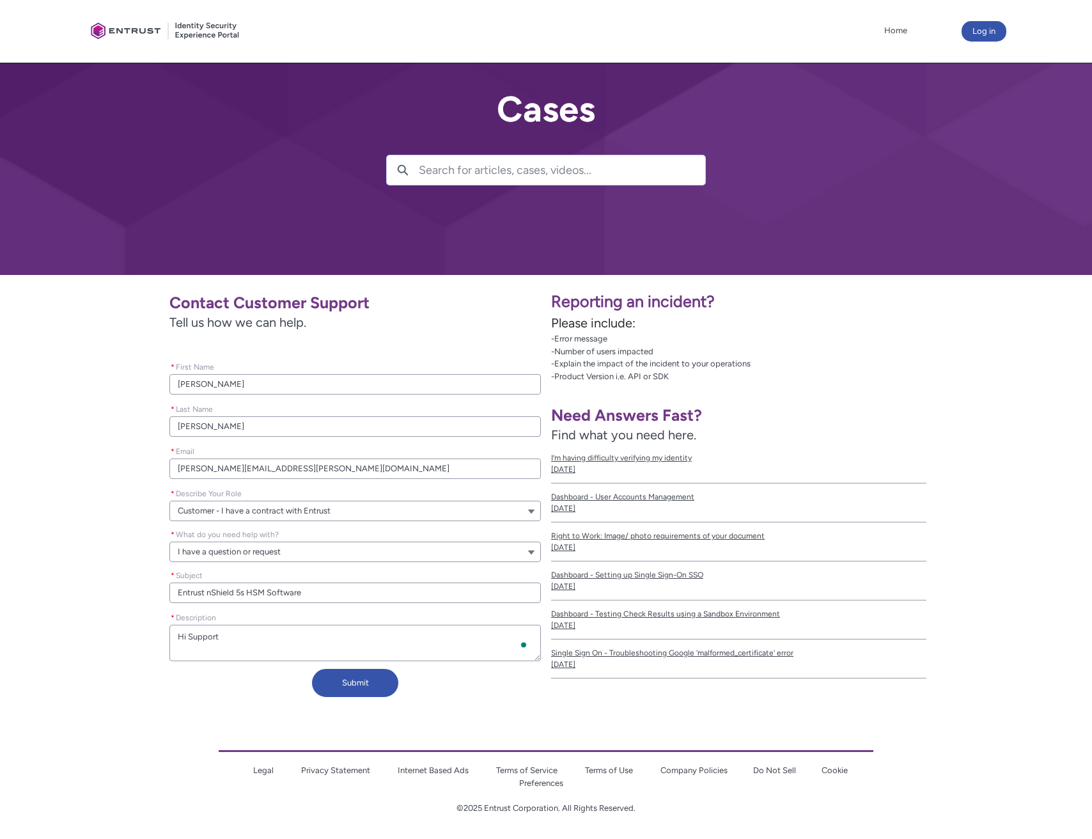
type lightning-textarea "Hi Support!"
type textarea "Hi Support!"
type lightning-textarea "Hi Support!"
type textarea "Hi Support!"
type lightning-textarea "Hi Support!"
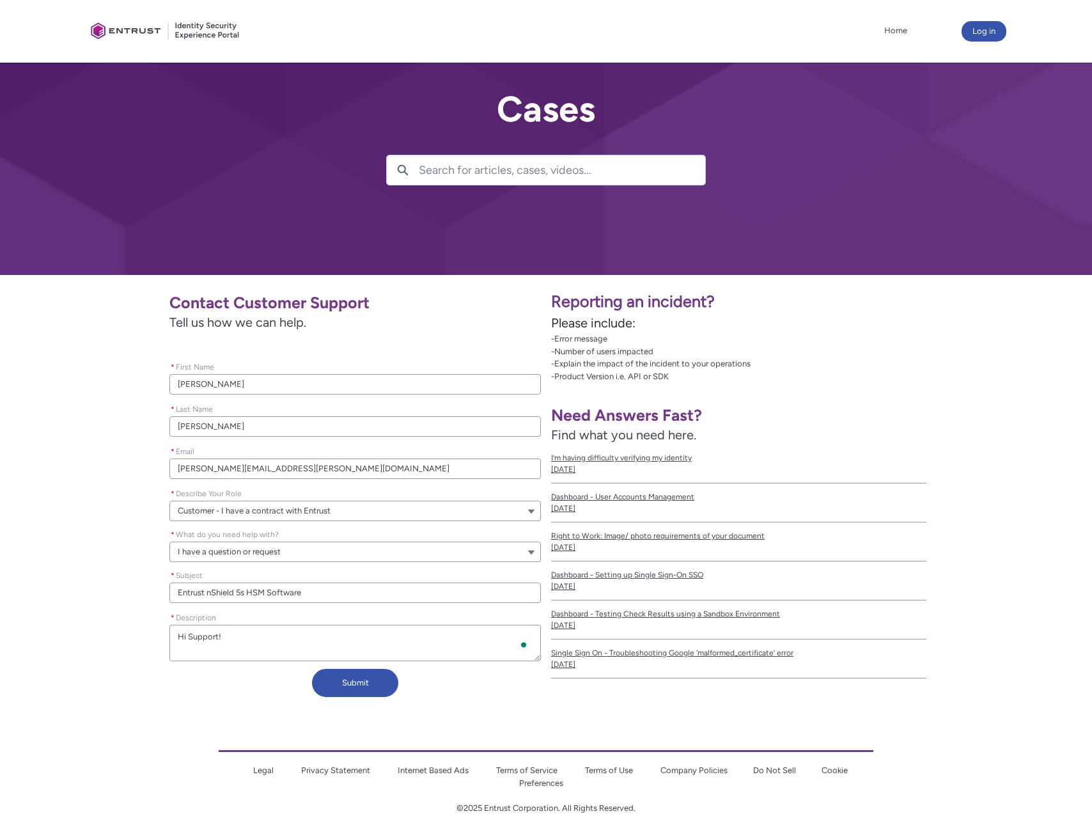
type textarea "Hi Support!"
type lightning-textarea "Hi Support! I"
type textarea "Hi Support! I"
type lightning-textarea "Hi Support! I"
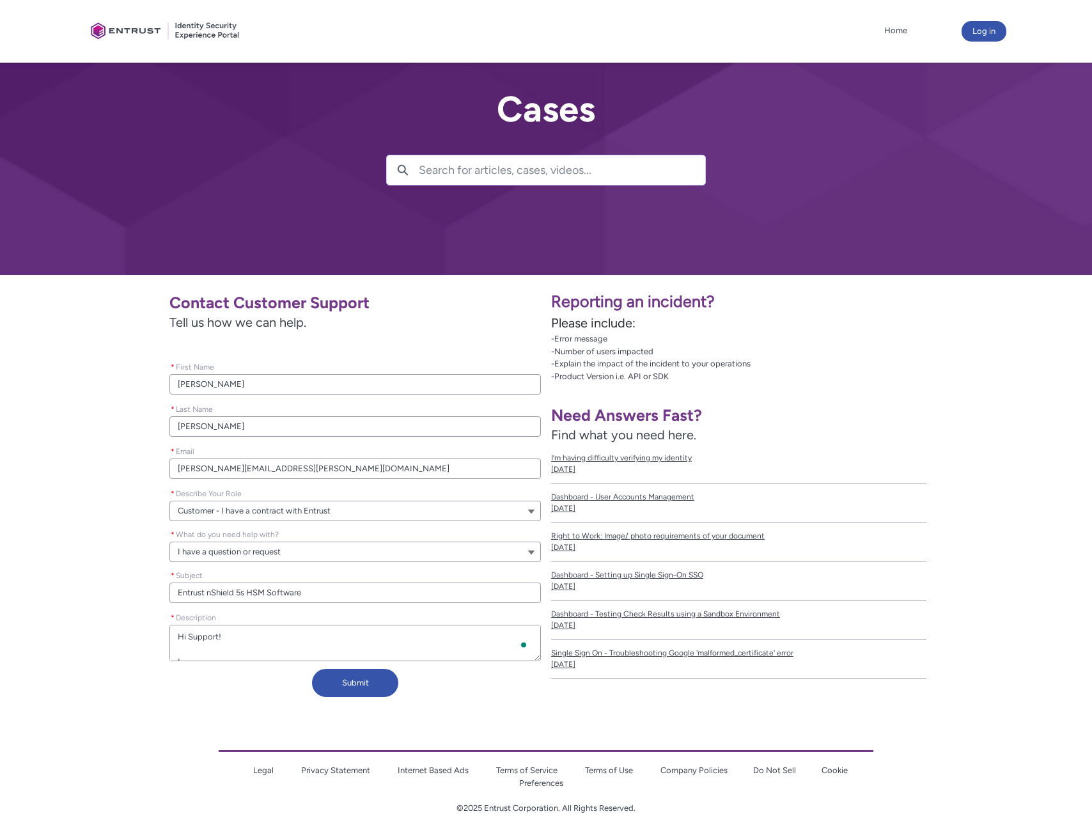
type textarea "Hi Support! I"
type lightning-textarea "Hi Support! I n"
type textarea "Hi Support! I n"
type lightning-textarea "Hi Support! I ne"
type textarea "Hi Support! I ne"
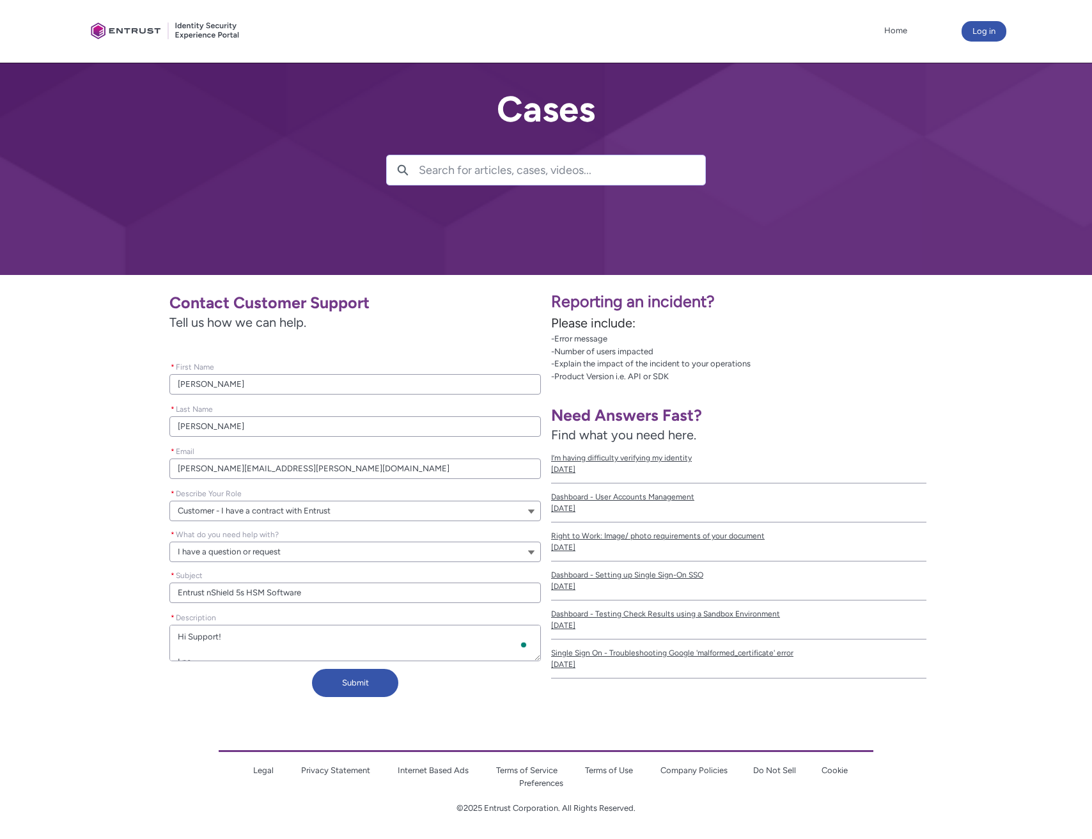
type lightning-textarea "Hi Support! I nee"
type textarea "Hi Support! I nee"
type lightning-textarea "Hi Support! I need"
type textarea "Hi Support! I need"
type lightning-textarea "Hi Support! I need"
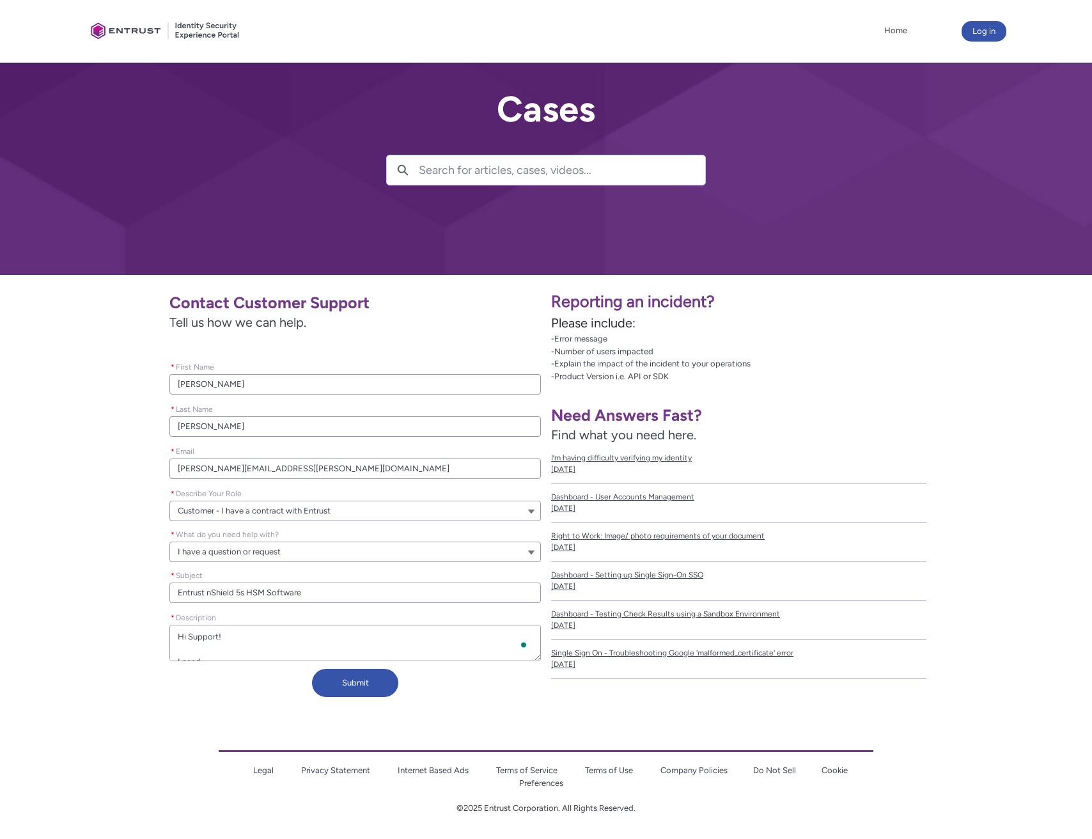
type textarea "Hi Support! I need"
type lightning-textarea "Hi Support! I need a"
type textarea "Hi Support! I need a"
type lightning-textarea "Hi Support! I need ac"
type textarea "Hi Support! I need ac"
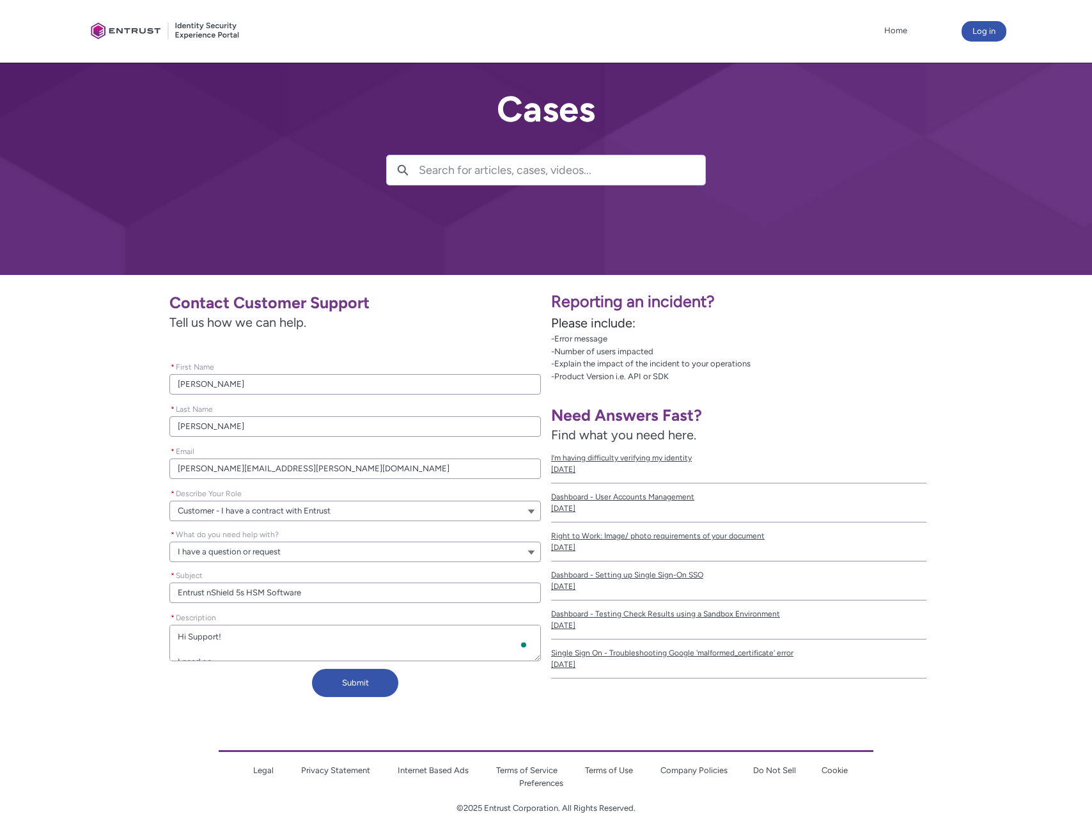
type lightning-textarea "Hi Support! I need acc"
type textarea "Hi Support! I need acc"
type lightning-textarea "Hi Support! I need acce"
type textarea "Hi Support! I need acce"
type lightning-textarea "Hi Support! I need acces"
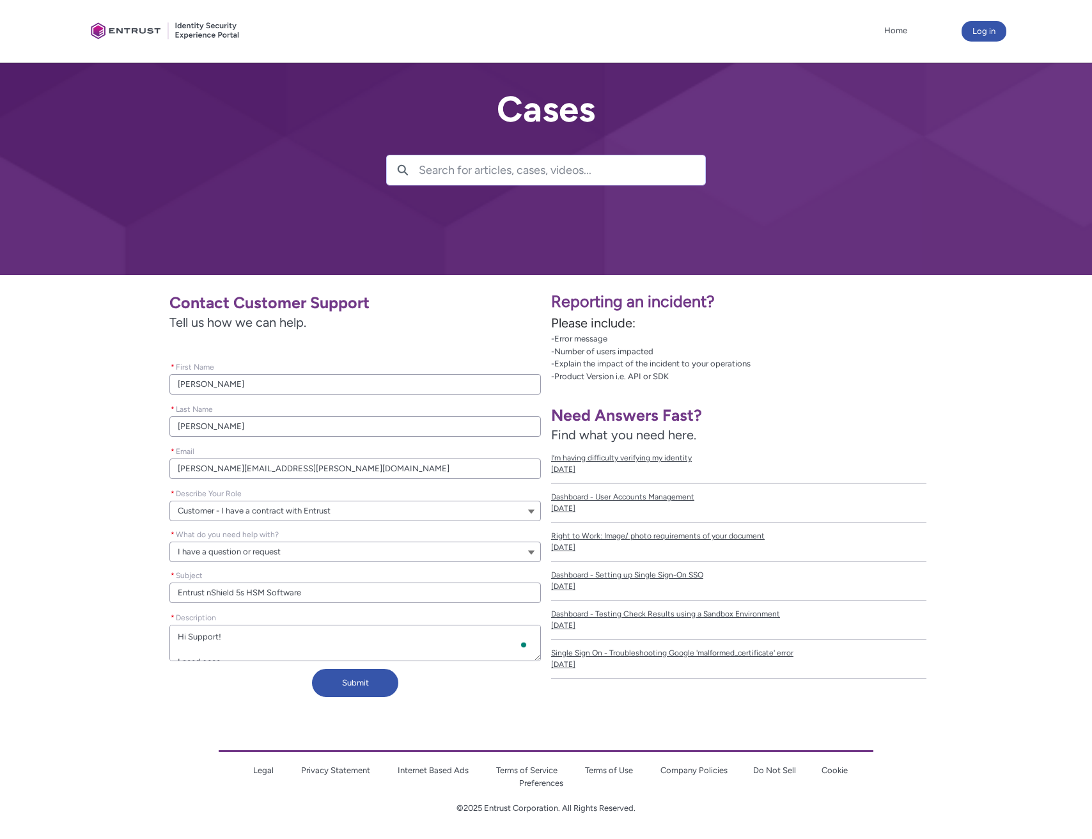
type textarea "Hi Support! I need acces"
type lightning-textarea "Hi Support! I need access"
type textarea "Hi Support! I need access"
type lightning-textarea "Hi Support! I need access"
type textarea "Hi Support! I need access"
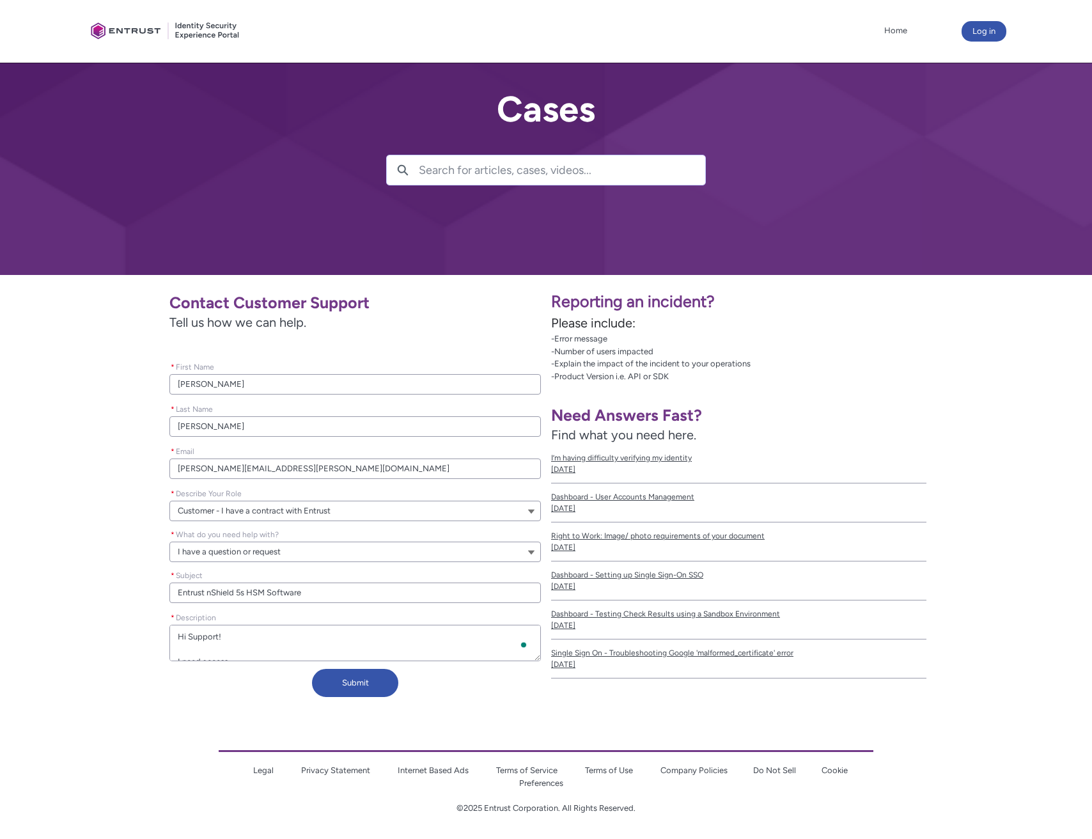
type lightning-textarea "Hi Support! I need access t"
type textarea "Hi Support! I need access t"
type lightning-textarea "Hi Support! I need access to"
type textarea "Hi Support! I need access to"
type lightning-textarea "Hi Support! I need access to"
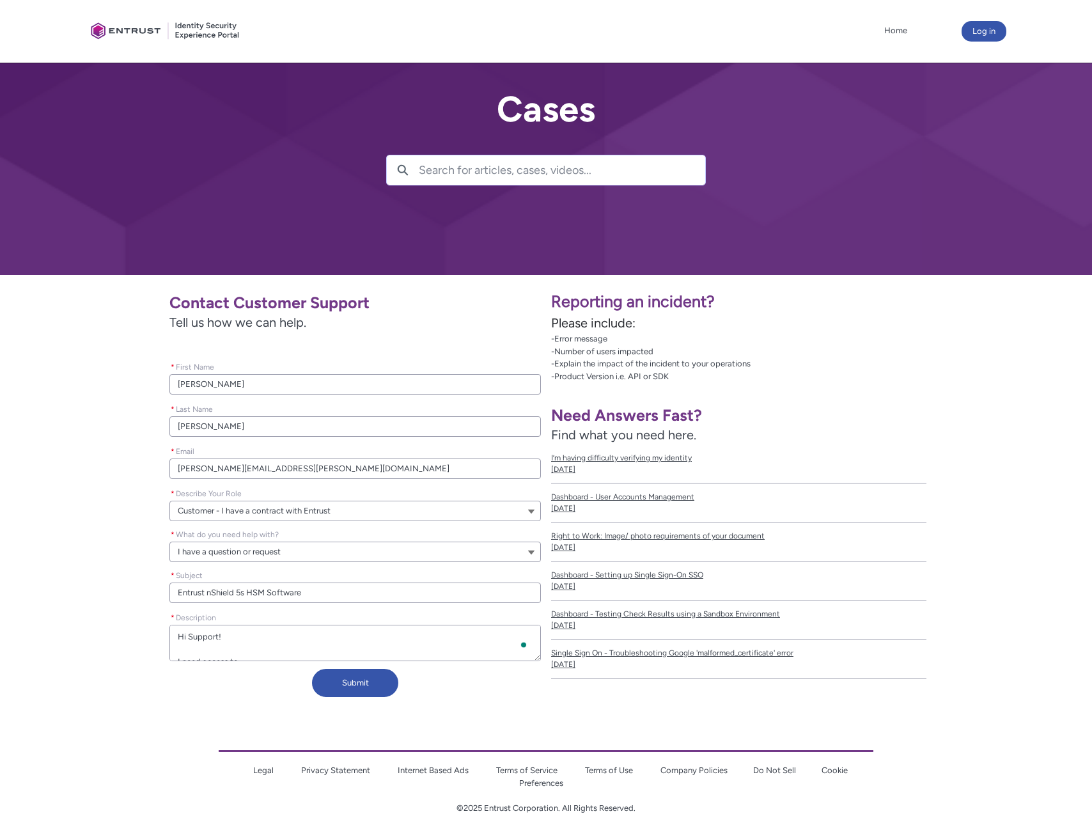
type textarea "Hi Support! I need access to"
type lightning-textarea "Hi Support! I need access to b"
type textarea "Hi Support! I need access to b"
type lightning-textarea "Hi Support! I need access to be"
type textarea "Hi Support! I need access to be"
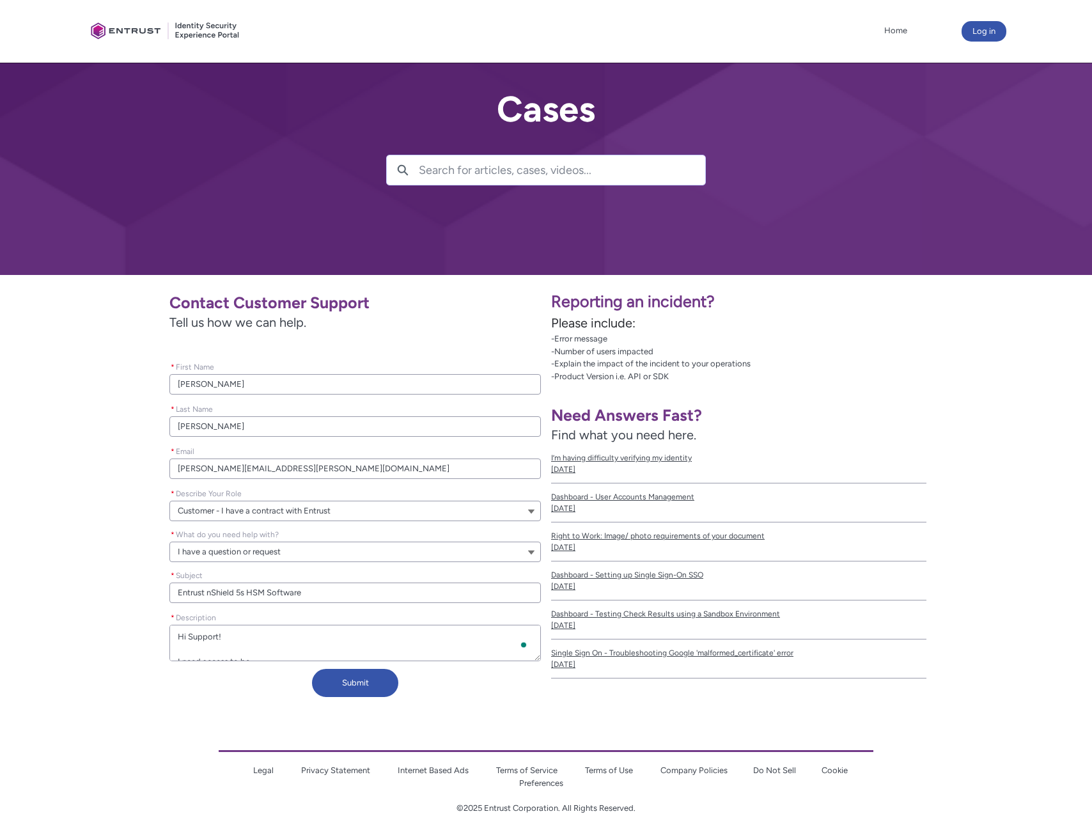
type lightning-textarea "Hi Support! I need access to be"
type textarea "Hi Support! I need access to be"
type lightning-textarea "Hi Support! I need access to be a"
type textarea "Hi Support! I need access to be a"
type lightning-textarea "Hi Support! I need access to be al"
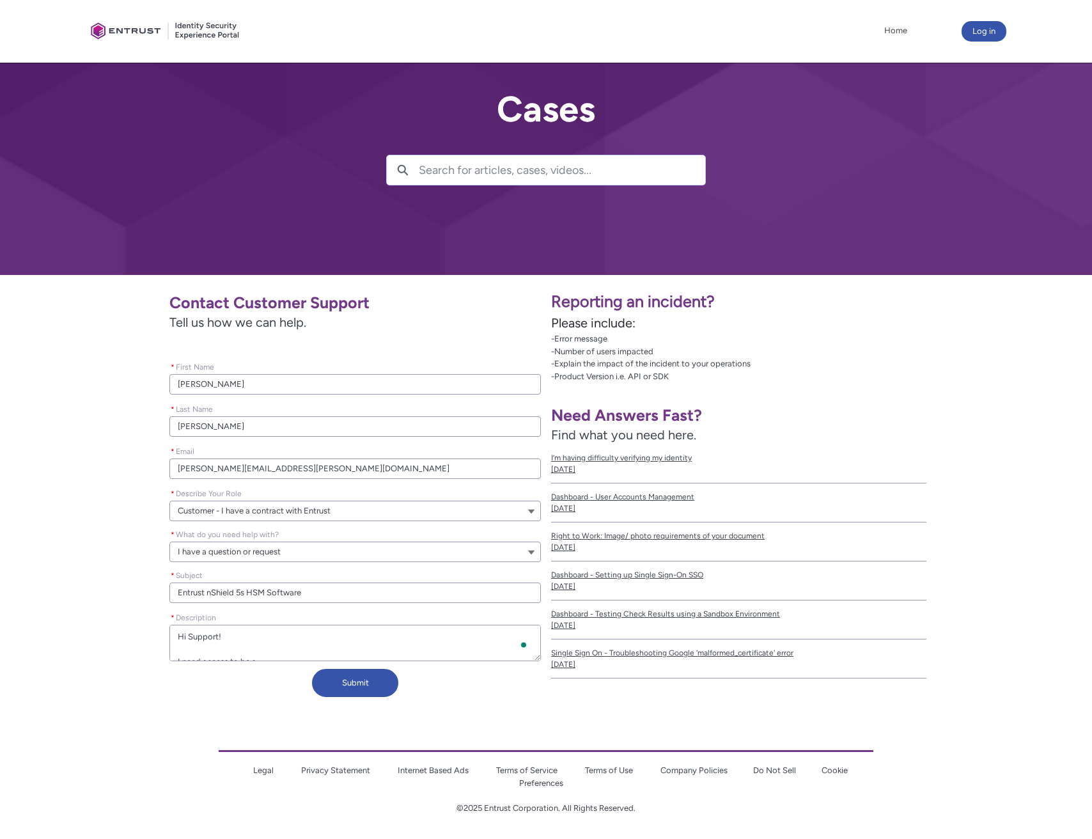
type textarea "Hi Support! I need access to be al"
type lightning-textarea "Hi Support! I need access to be alb"
type textarea "Hi Support! I need access to be alb"
type lightning-textarea "Hi Support! I need access to be al"
type textarea "Hi Support! I need access to be al"
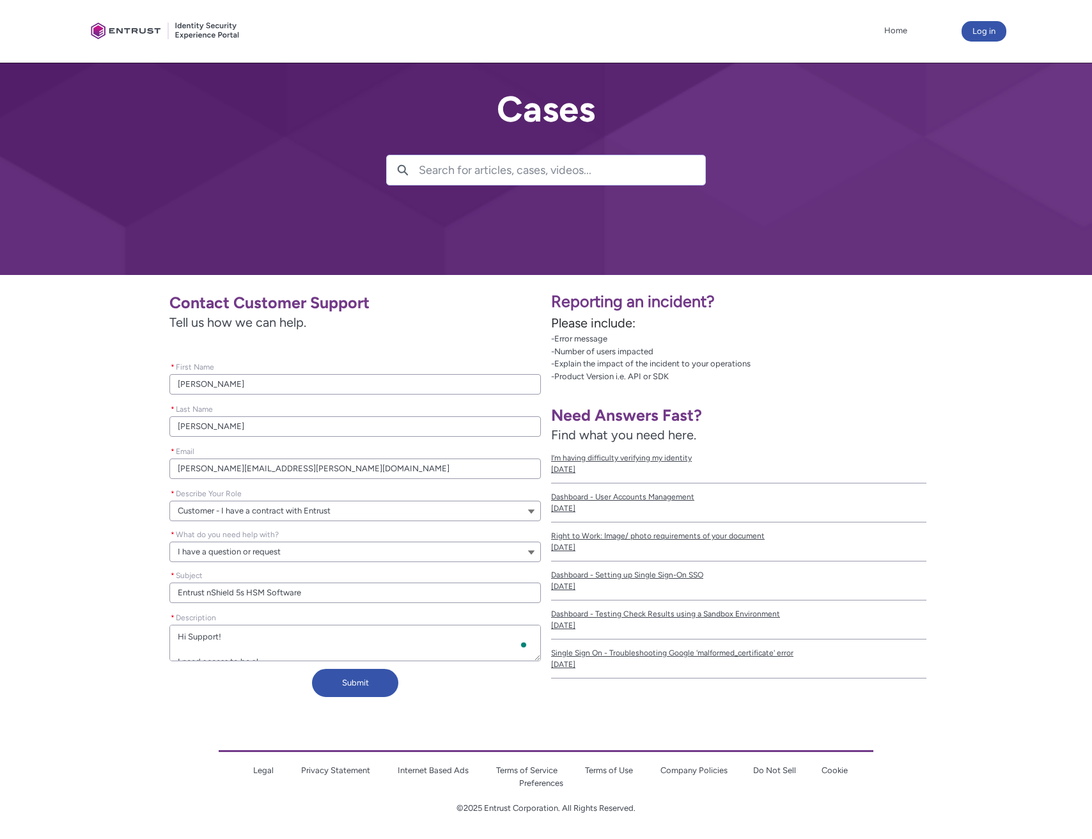
type lightning-textarea "Hi Support! I need access to be a"
type textarea "Hi Support! I need access to be a"
type lightning-textarea "Hi Support! I need access to be ab"
type textarea "Hi Support! I need access to be ab"
type lightning-textarea "Hi Support! I need access to be abl"
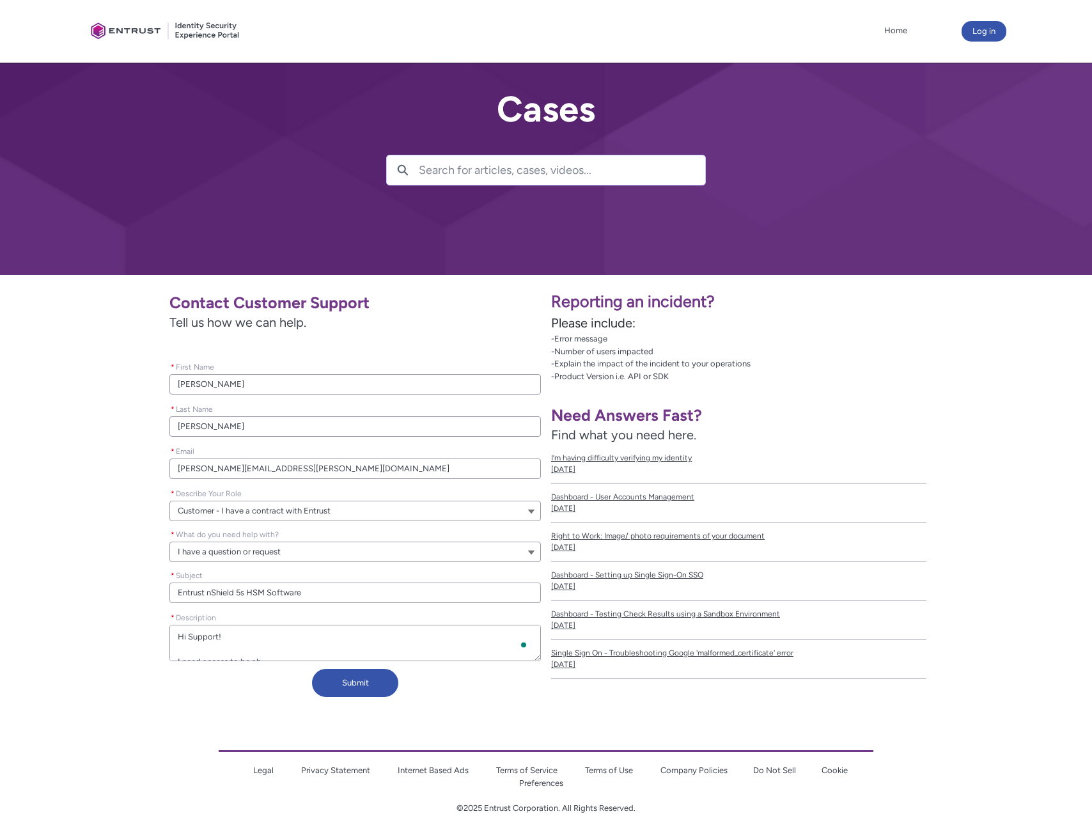
type textarea "Hi Support! I need access to be abl"
type lightning-textarea "Hi Support! I need access to be able"
type textarea "Hi Support! I need access to be able"
type lightning-textarea "Hi Support! I need access to be able"
type textarea "Hi Support! I need access to be able"
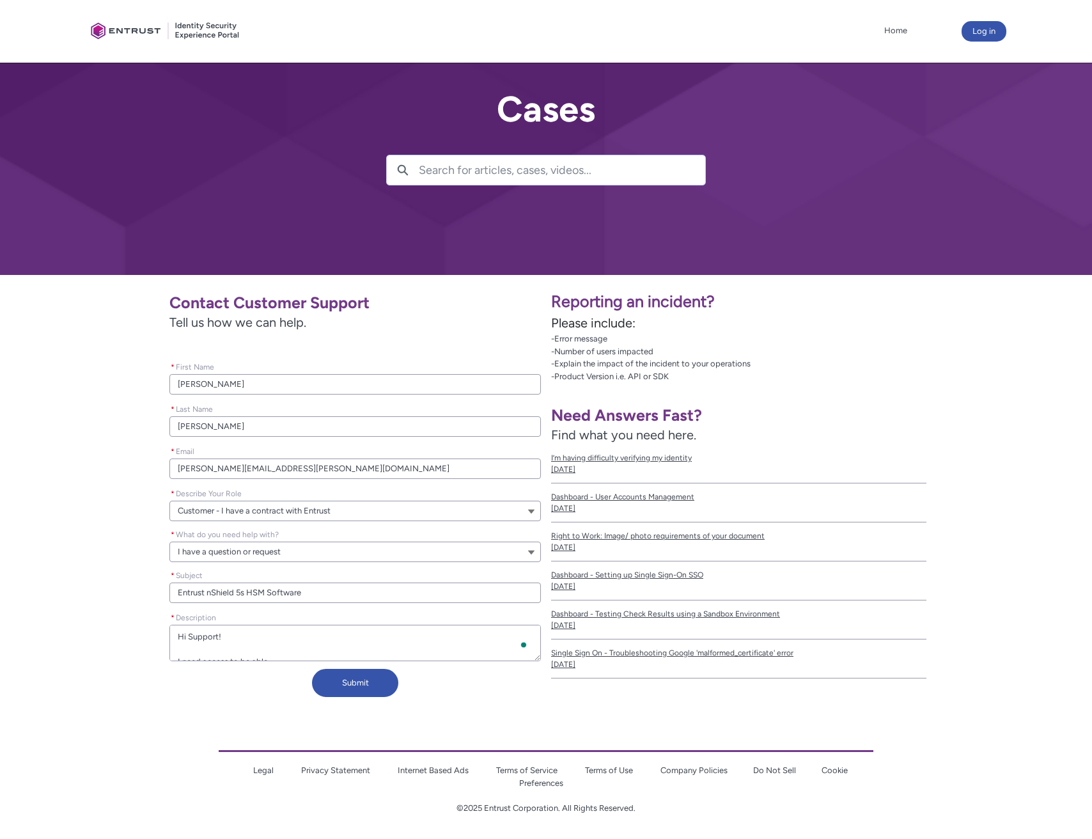
type lightning-textarea "Hi Support! I need access to be able t"
type textarea "Hi Support! I need access to be able t"
type lightning-textarea "Hi Support! I need access to be able to"
type textarea "Hi Support! I need access to be able to"
type lightning-textarea "Hi Support! I need access to be able to"
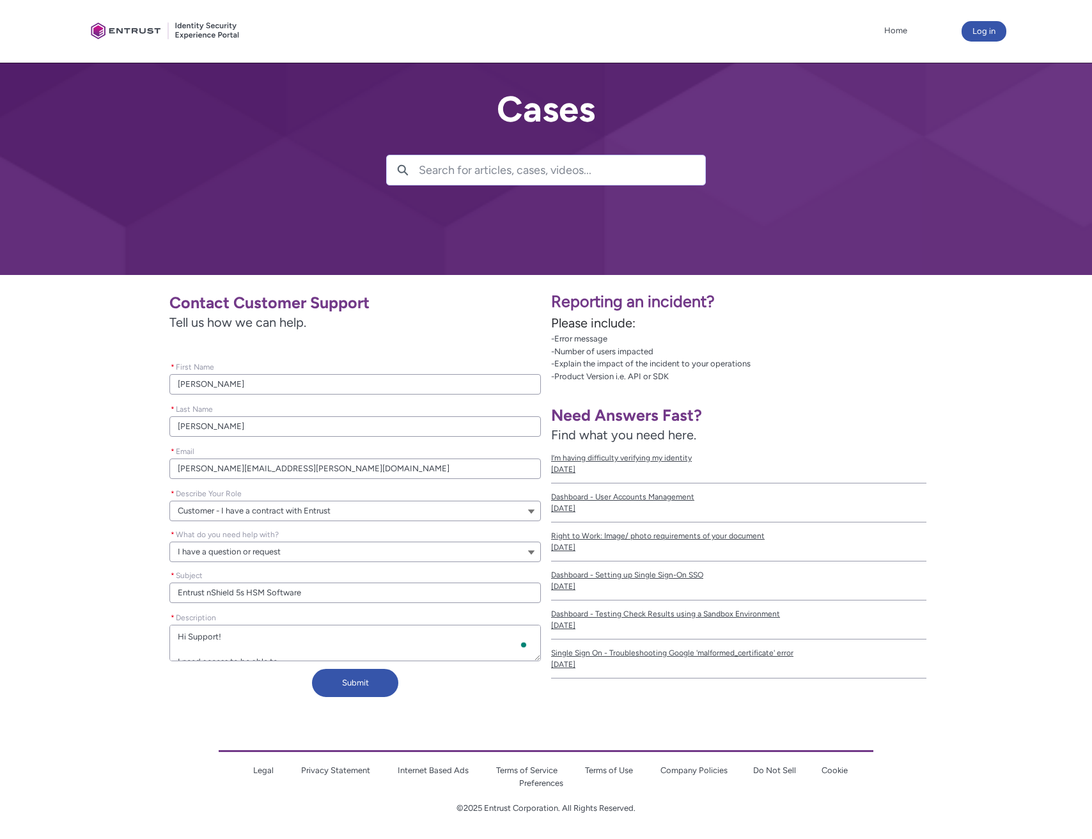
type textarea "Hi Support! I need access to be able to"
type lightning-textarea "Hi Support! I need access to be able to d"
type textarea "Hi Support! I need access to be able to d"
type lightning-textarea "Hi Support! I need access to be able to do"
type textarea "Hi Support! I need access to be able to do"
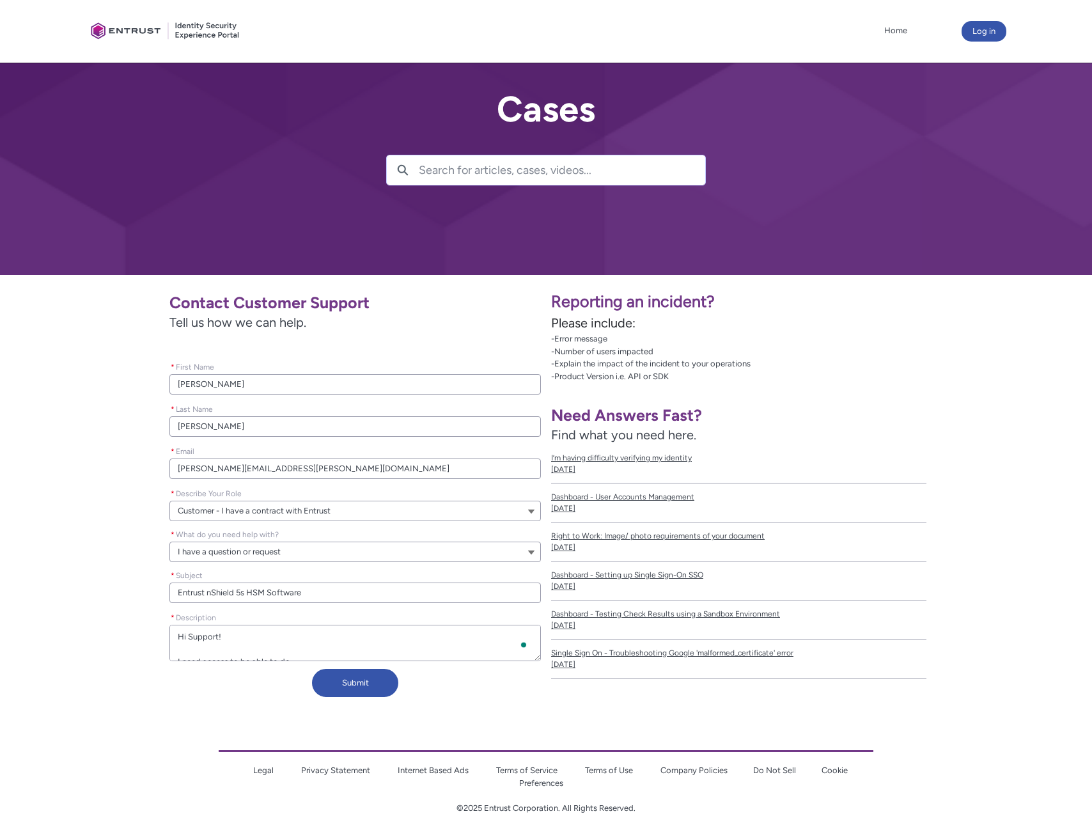
type lightning-textarea "Hi Support! I need access to be able to dow"
type textarea "Hi Support! I need access to be able to dow"
type lightning-textarea "Hi Support! I need access to be able to down"
type textarea "Hi Support! I need access to be able to down"
type lightning-textarea "Hi Support! I need access to be able to downl"
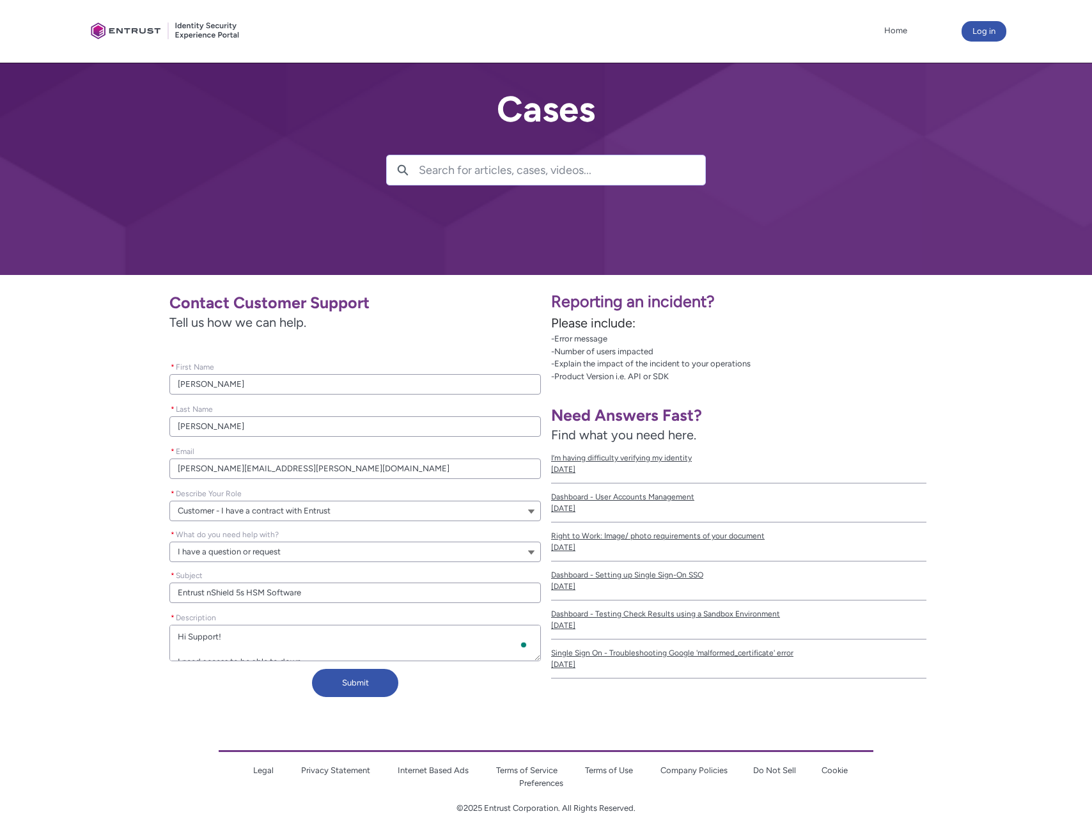
type textarea "Hi Support! I need access to be able to downl"
type lightning-textarea "Hi Support! I need access to be able to downlo"
type textarea "Hi Support! I need access to be able to downlo"
type lightning-textarea "Hi Support! I need access to be able to downloa"
type textarea "Hi Support! I need access to be able to downloa"
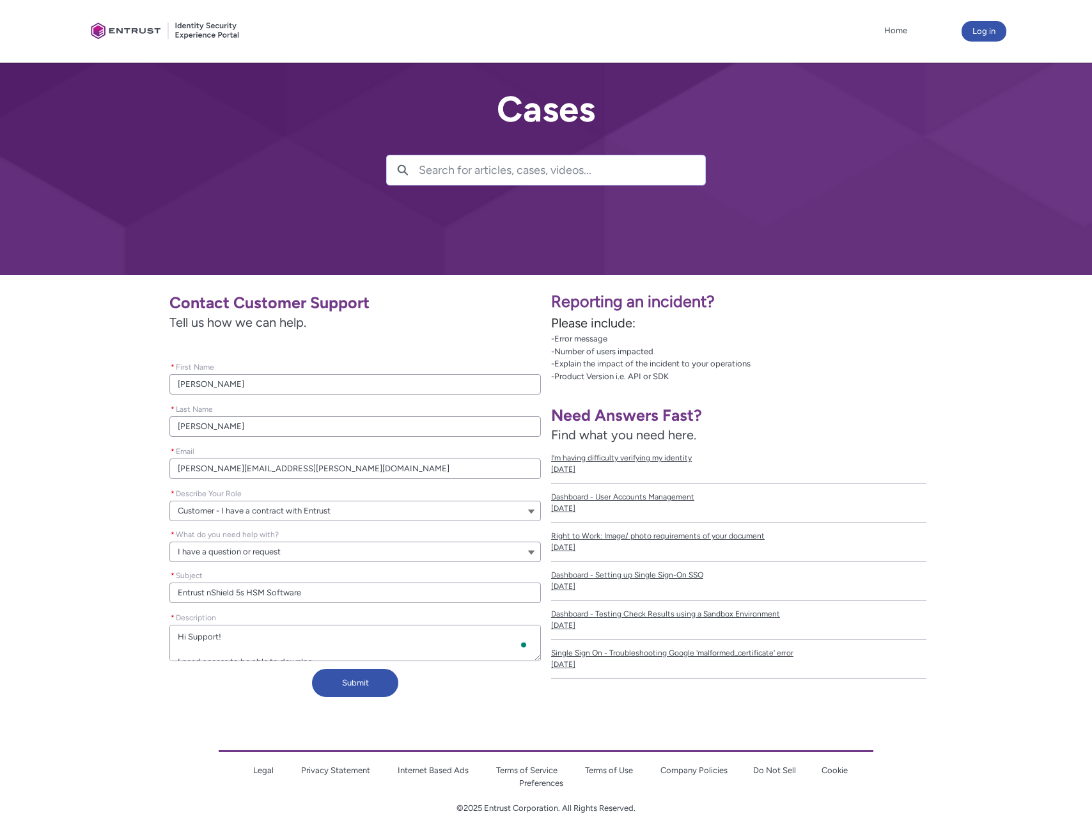
type lightning-textarea "Hi Support! I need access to be able to download"
paste textarea "Entrust nShield 5s HSM"
click at [222, 645] on textarea "* Description" at bounding box center [354, 642] width 371 height 36
click at [381, 690] on button "Submit" at bounding box center [355, 683] width 86 height 28
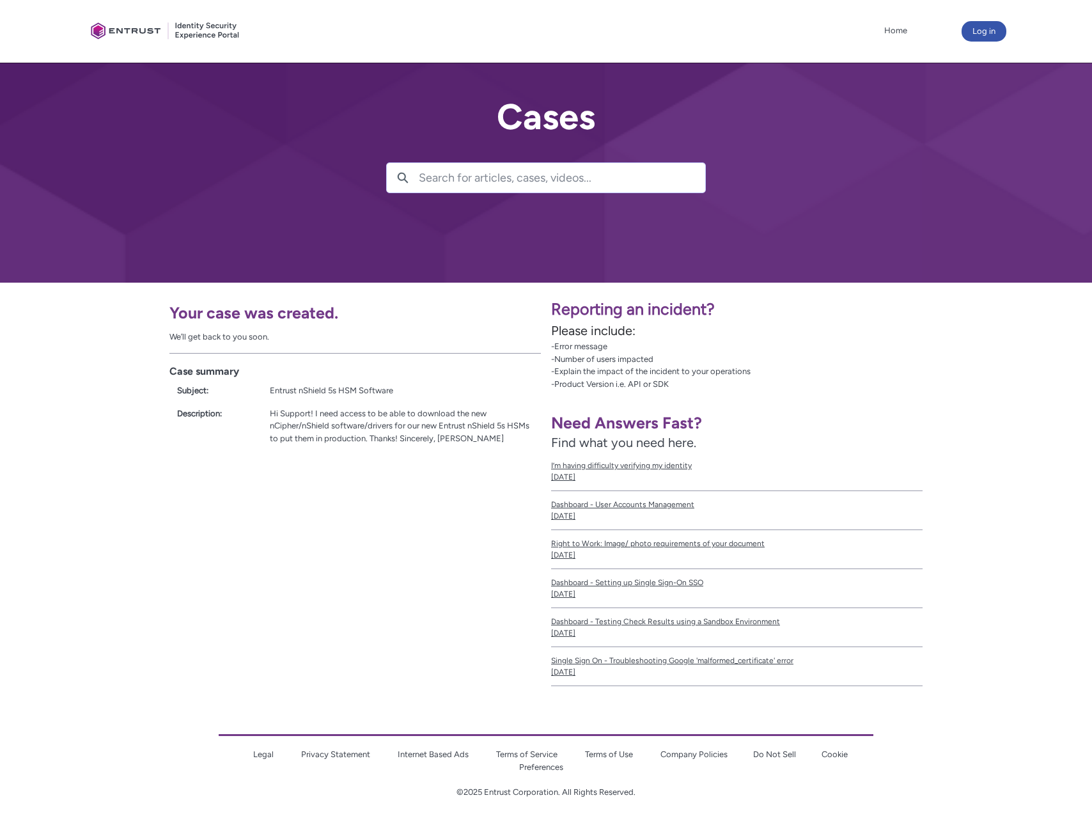
click at [414, 470] on div "Your case was created. We’ll get back to you soon. Case summary Subject: Entrus…" at bounding box center [273, 489] width 546 height 414
click at [426, 429] on div "Hi Support! I need access to be able to download the new nCipher/nShield softwa…" at bounding box center [401, 426] width 263 height 38
click at [467, 432] on div "Hi Support! I need access to be able to download the new nCipher/nShield softwa…" at bounding box center [401, 426] width 263 height 38
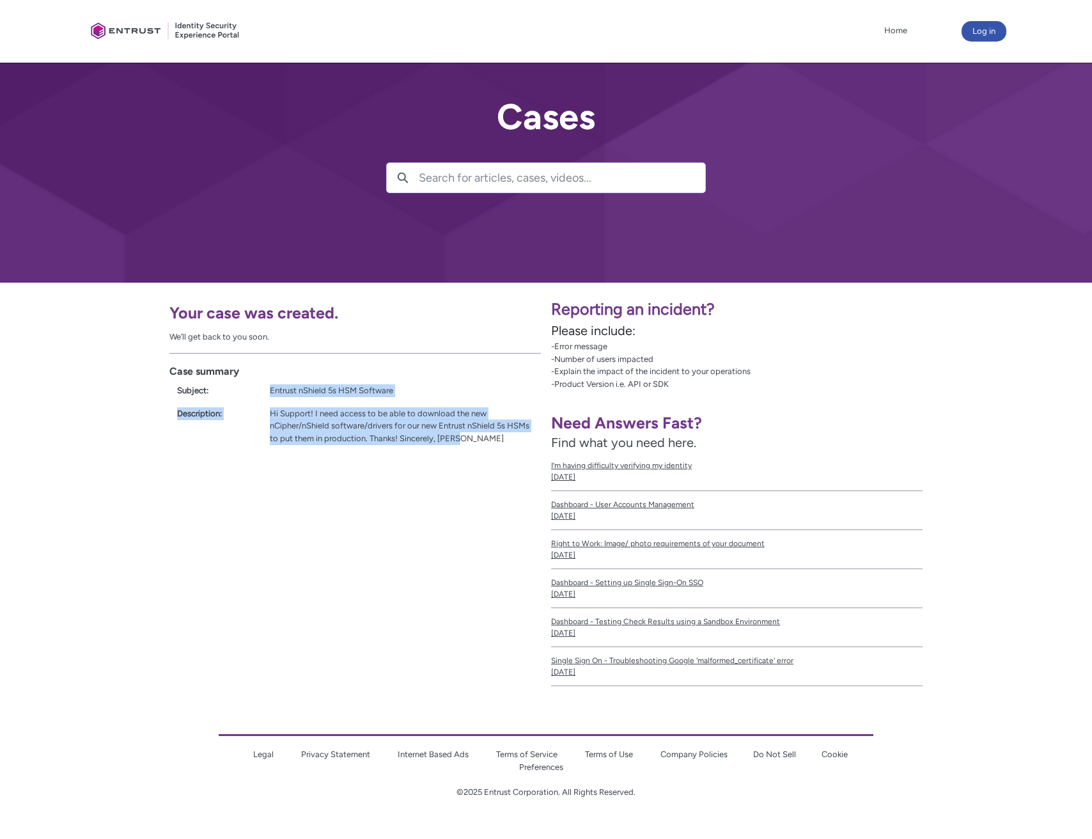
drag, startPoint x: 474, startPoint y: 440, endPoint x: 267, endPoint y: 386, distance: 214.1
click at [267, 386] on div "Case summary Subject: Entrust nShield 5s HSM Software Description: Hi Support! …" at bounding box center [354, 406] width 371 height 107
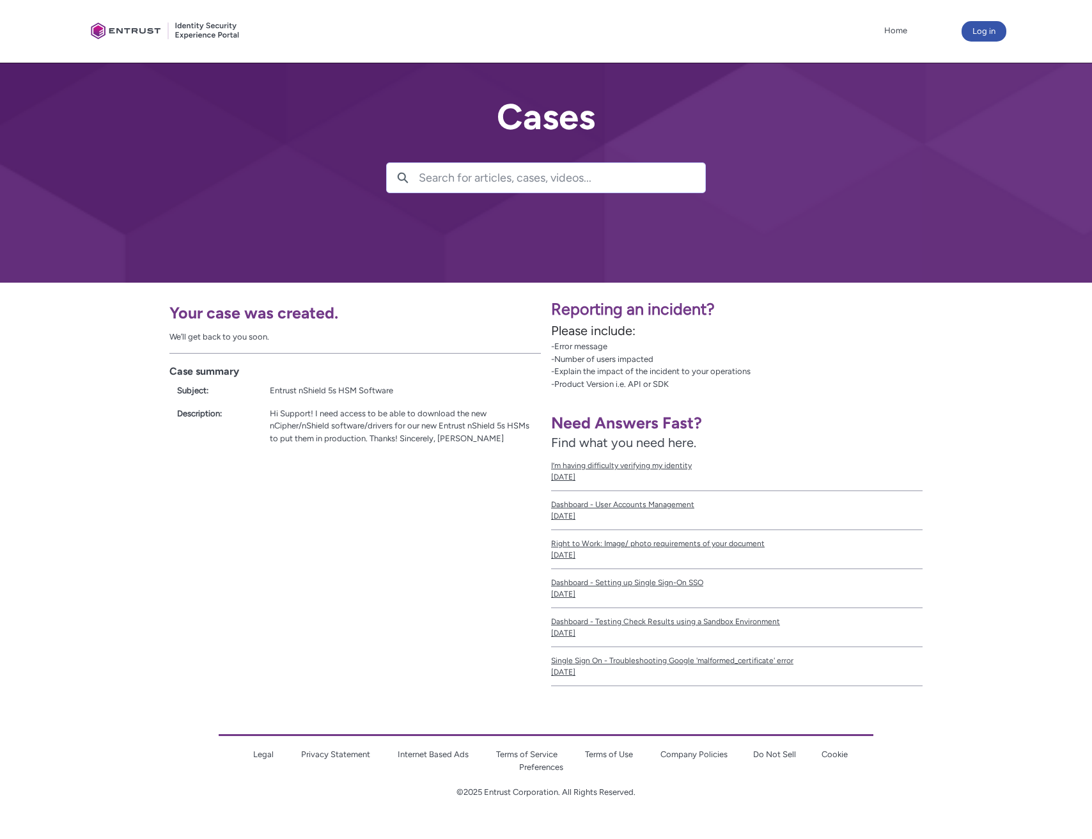
click at [475, 437] on div "Hi Support! I need access to be able to download the new nCipher/nShield softwa…" at bounding box center [401, 426] width 263 height 38
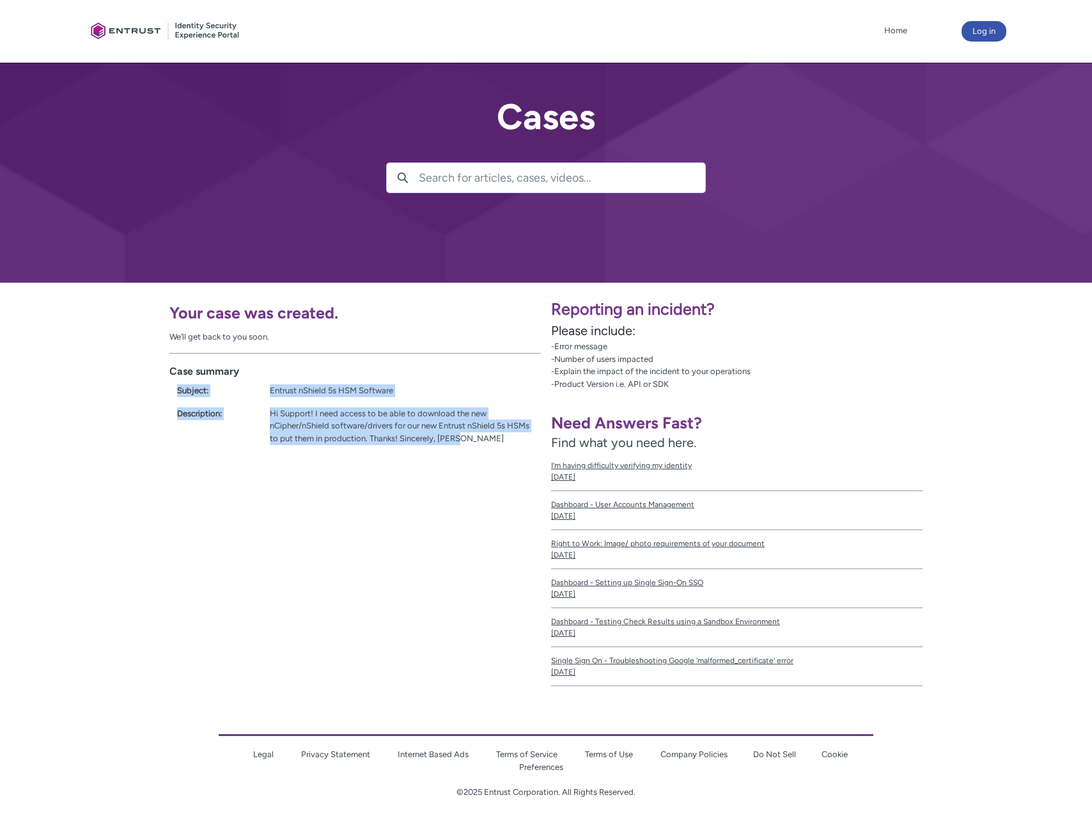
drag, startPoint x: 451, startPoint y: 440, endPoint x: 173, endPoint y: 387, distance: 283.7
click at [173, 387] on div "Case summary Subject: Entrust nShield 5s HSM Software Description: Hi Support! …" at bounding box center [354, 406] width 371 height 107
copy div "Subject: Entrust nShield 5s HSM Software Description: Hi Support! I need access…"
